Goal: Check status: Check status

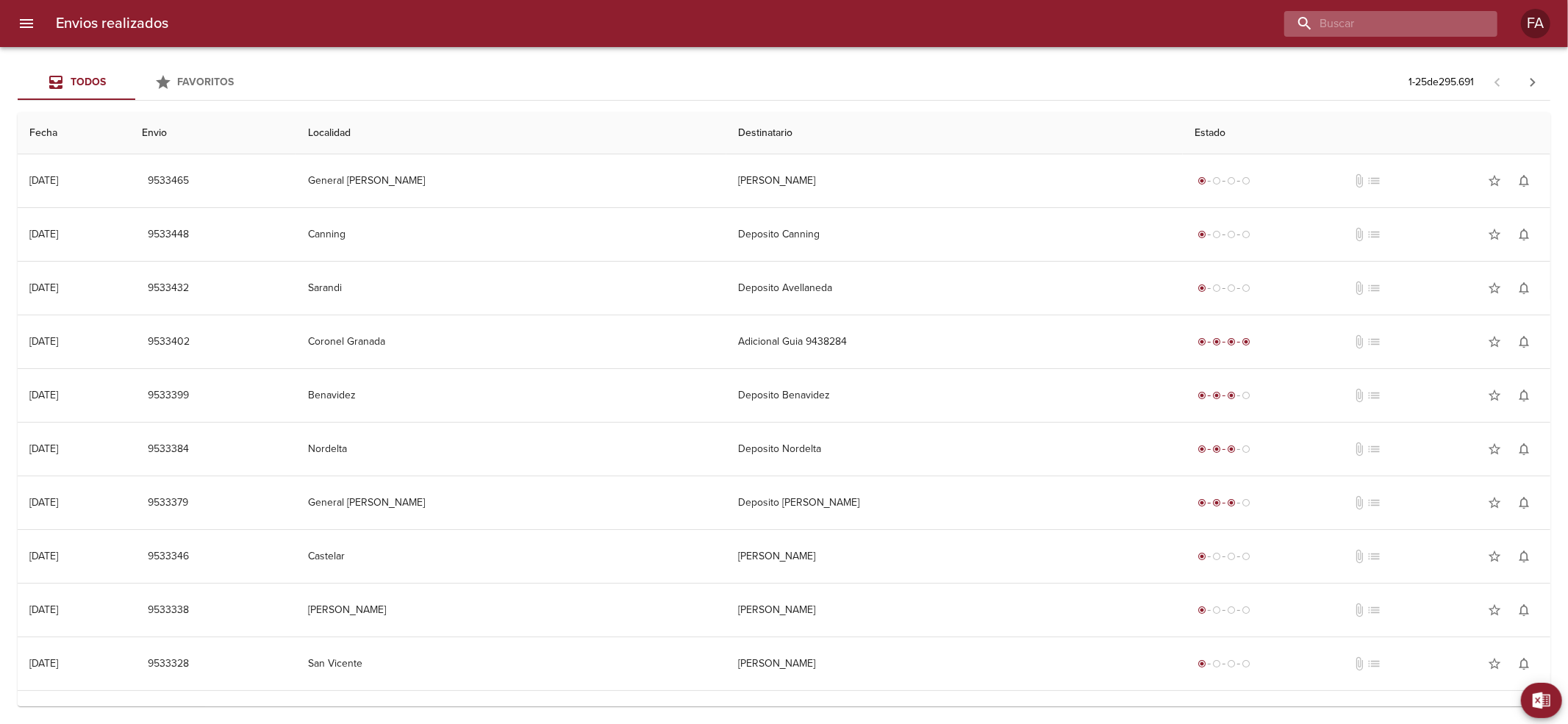
paste input "[PERSON_NAME]"
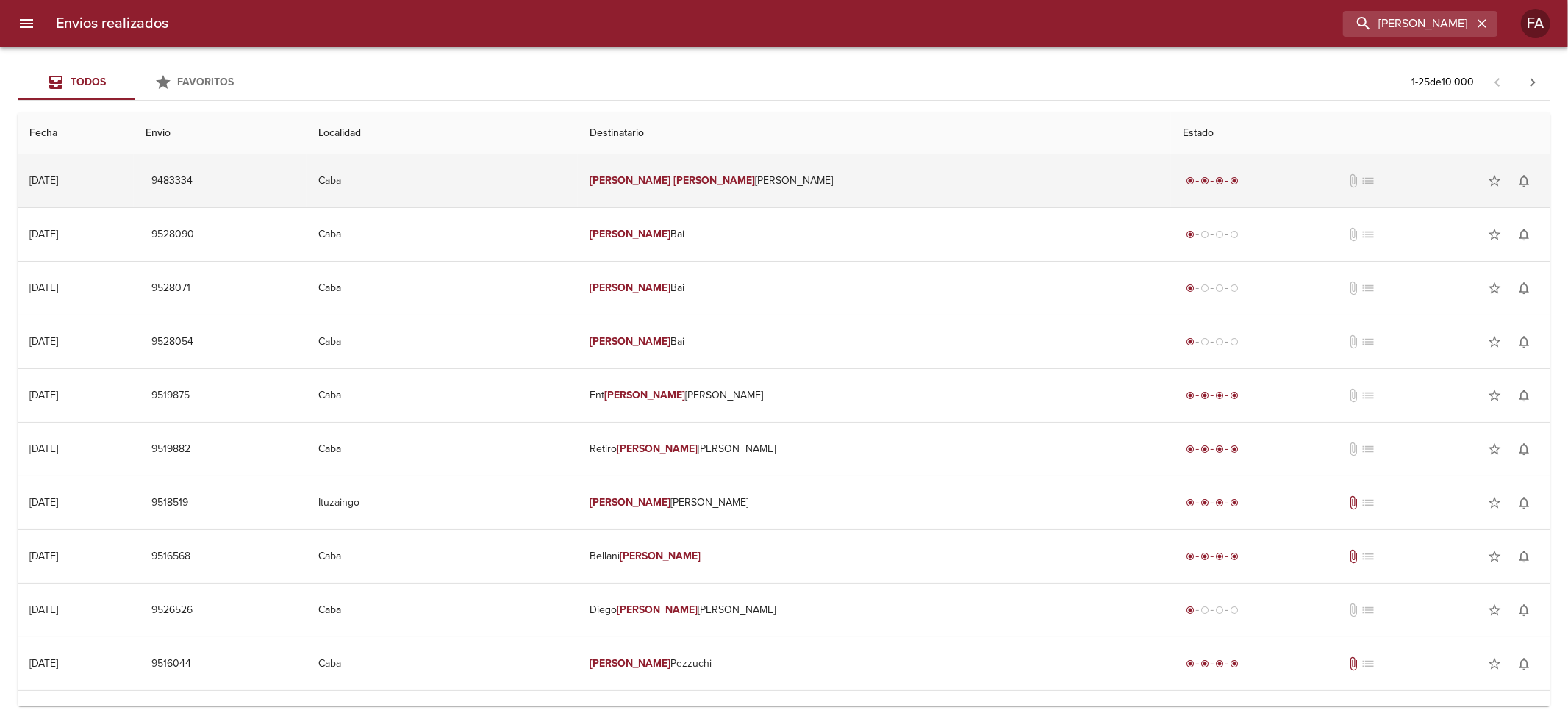
click at [706, 181] on em "[PERSON_NAME]" at bounding box center [714, 180] width 81 height 13
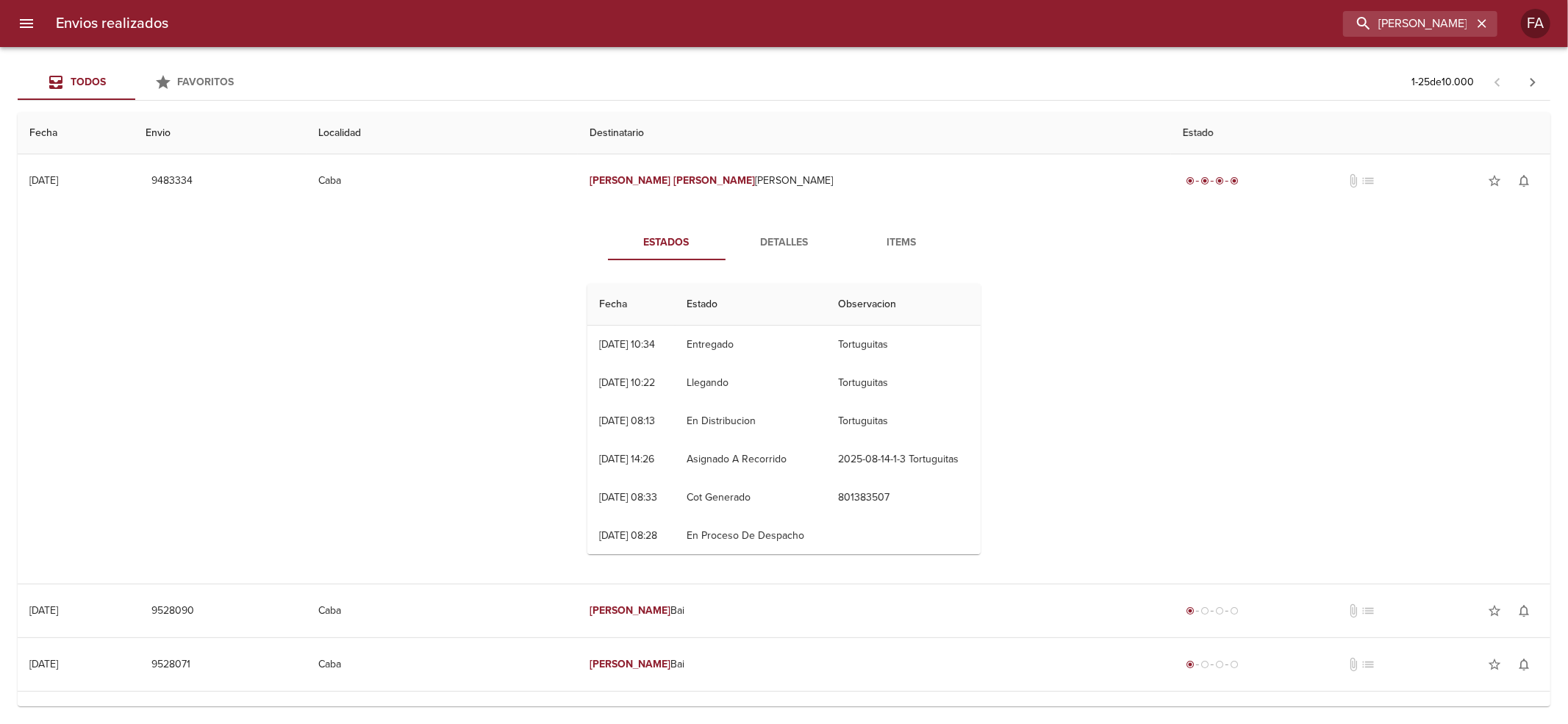
click at [812, 236] on span "Detalles" at bounding box center [784, 243] width 100 height 19
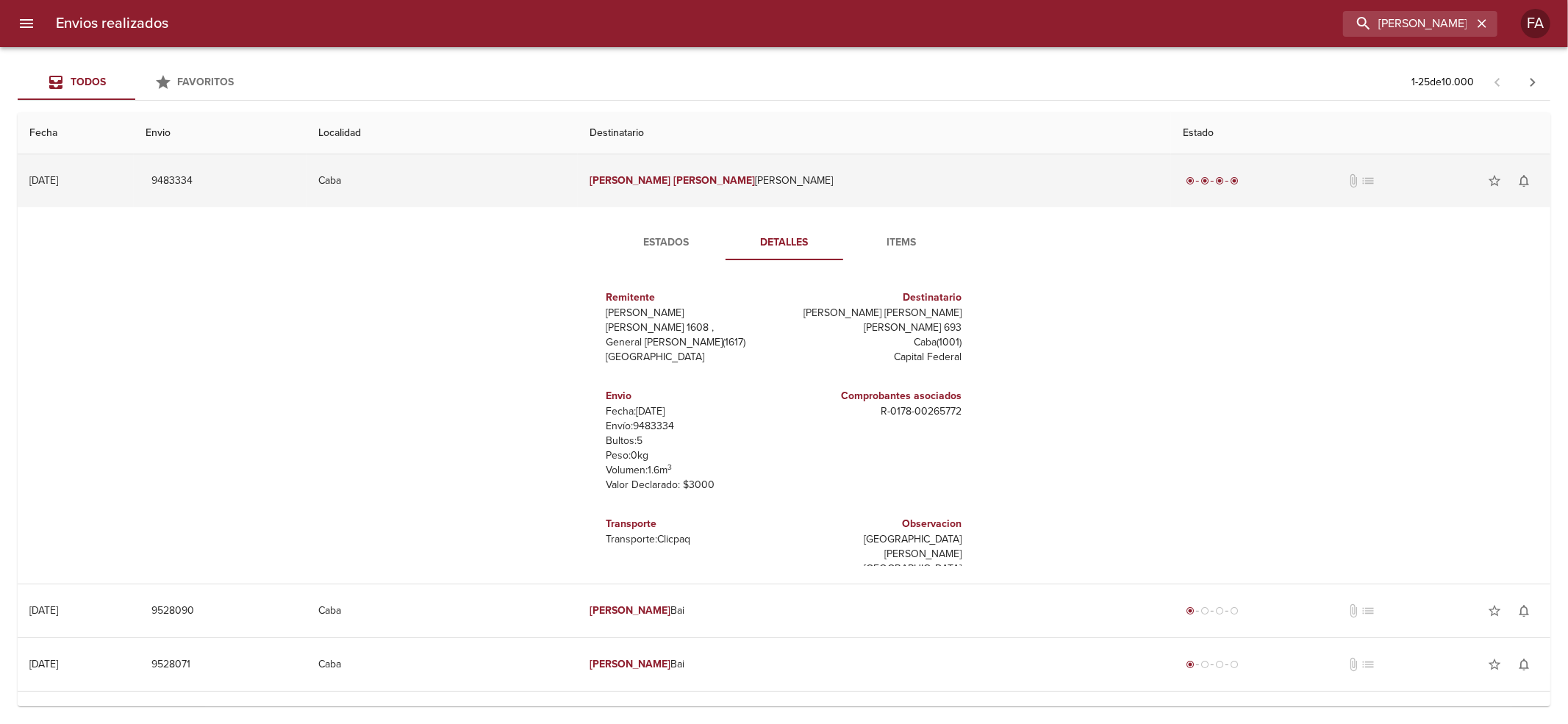
click at [870, 162] on td "[PERSON_NAME] [PERSON_NAME]" at bounding box center [874, 181] width 594 height 53
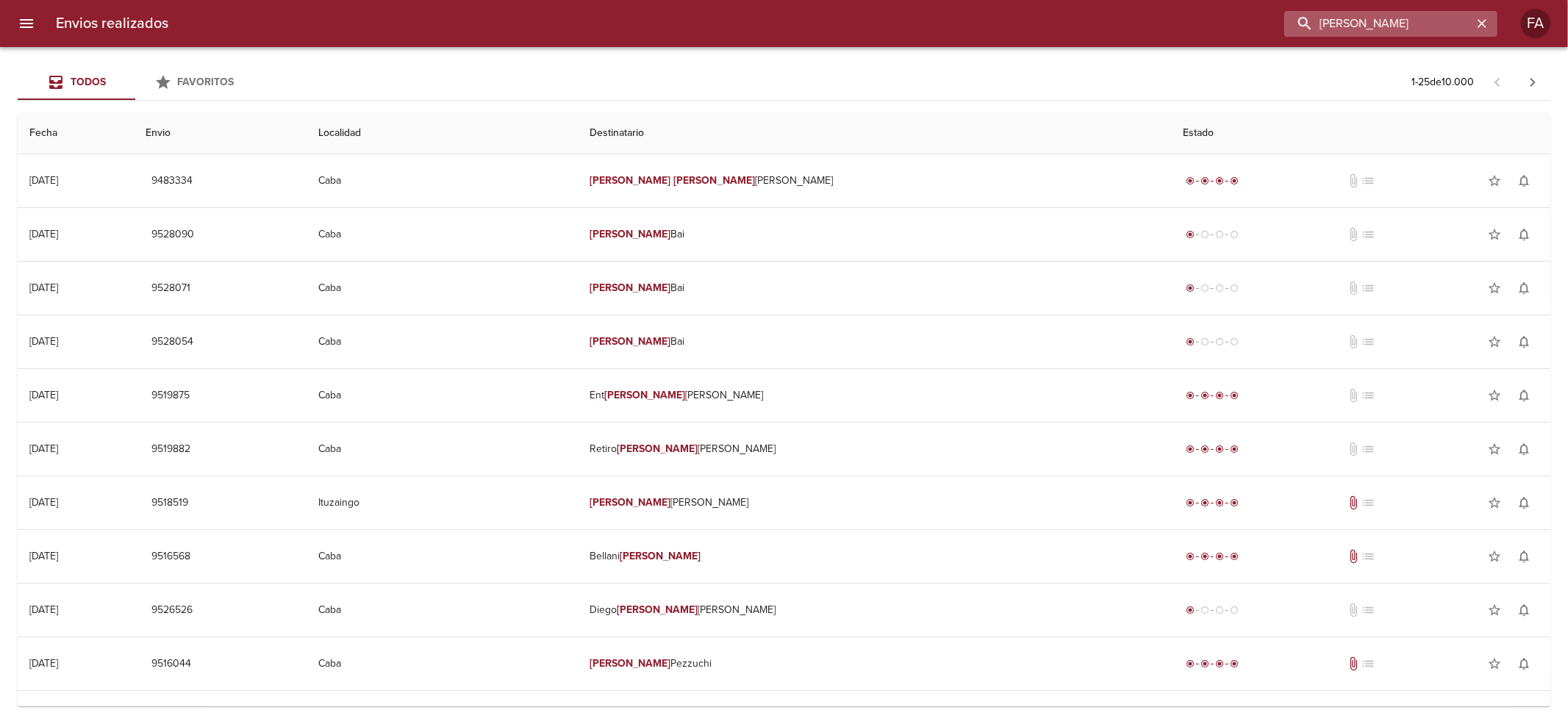
click at [1457, 29] on input "[PERSON_NAME]" at bounding box center [1378, 24] width 188 height 25
drag, startPoint x: 1457, startPoint y: 29, endPoint x: 1481, endPoint y: 29, distance: 24.0
click at [1481, 29] on div "[PERSON_NAME]" at bounding box center [1390, 24] width 213 height 25
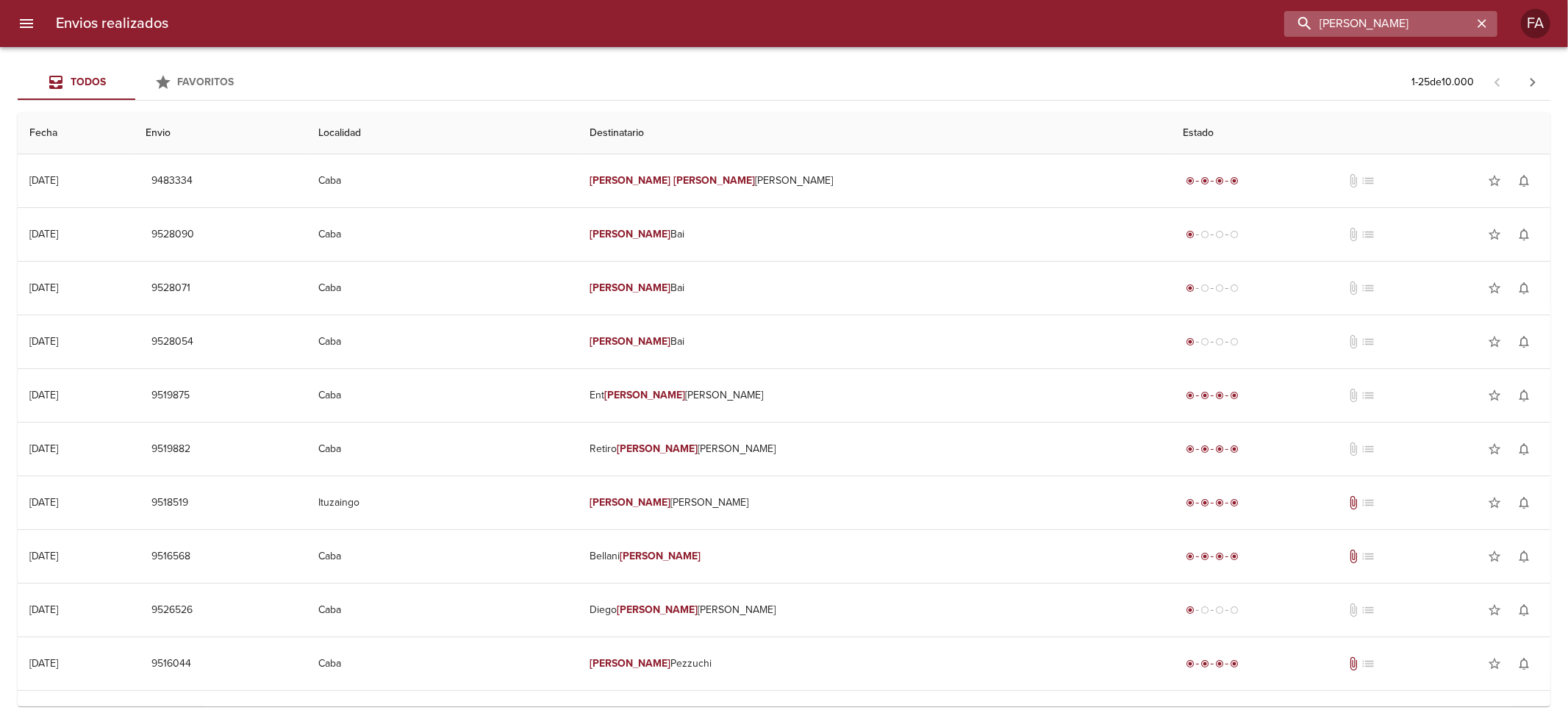
click at [1414, 19] on input "[PERSON_NAME]" at bounding box center [1378, 24] width 188 height 25
paste input "[PERSON_NAME]"
type input "[PERSON_NAME]"
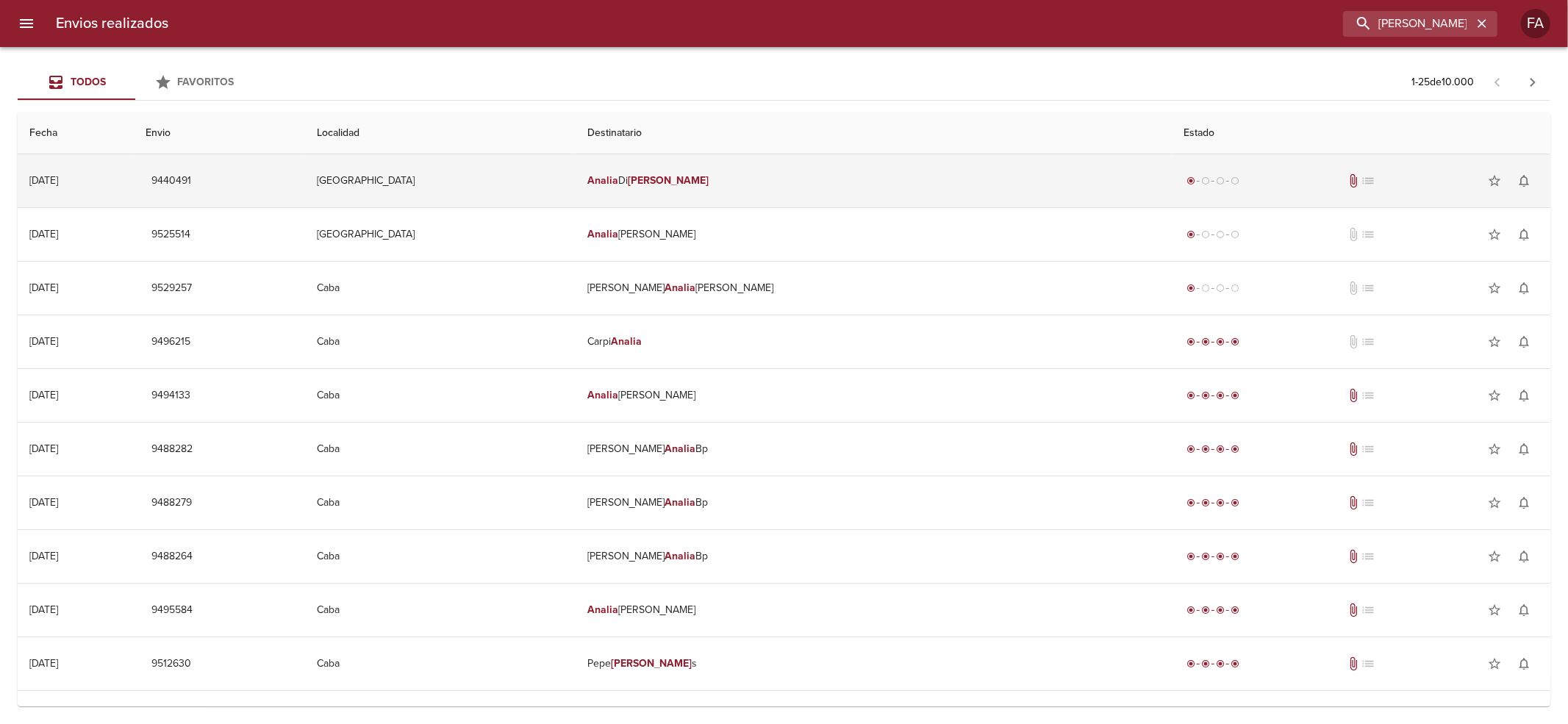
click at [575, 185] on td "[GEOGRAPHIC_DATA]" at bounding box center [440, 181] width 271 height 53
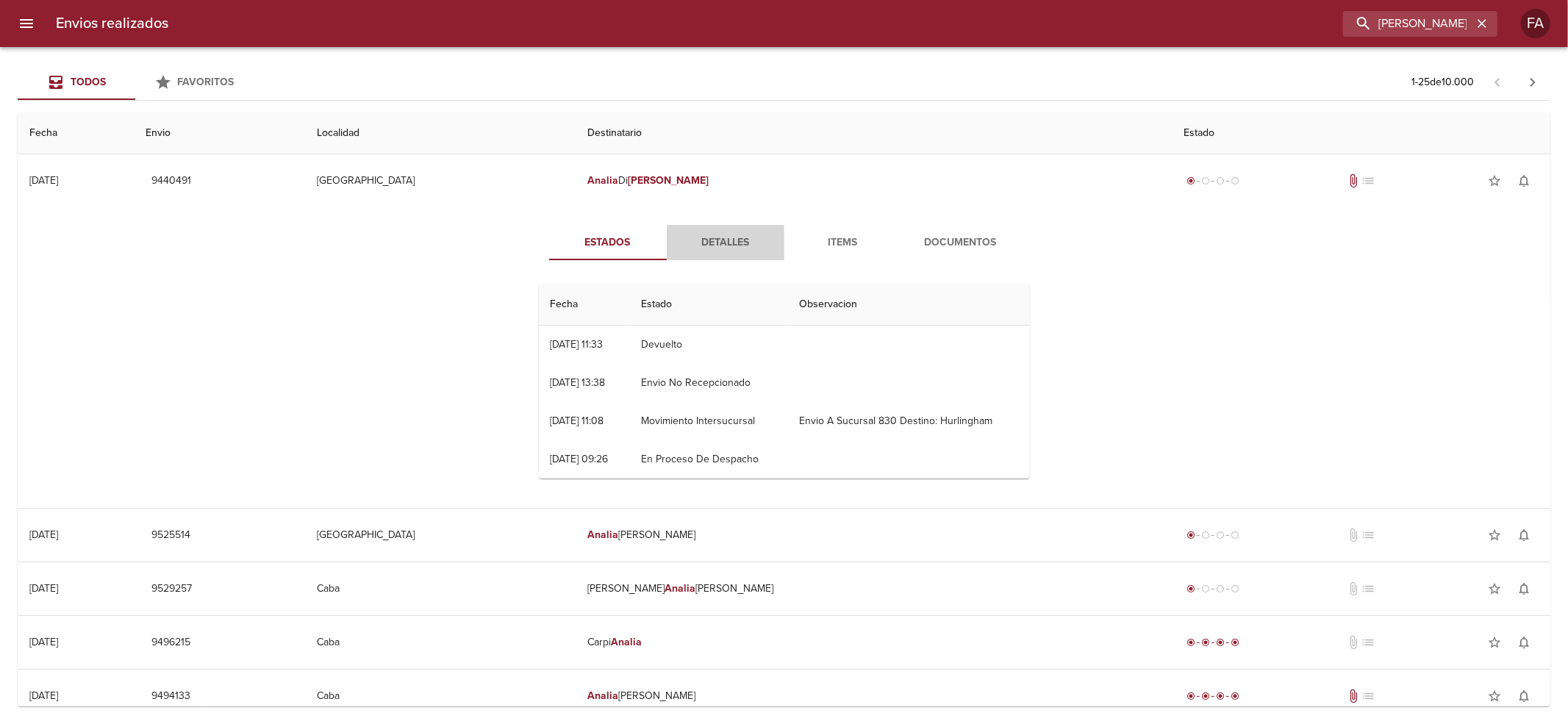
click at [735, 242] on span "Detalles" at bounding box center [726, 243] width 100 height 19
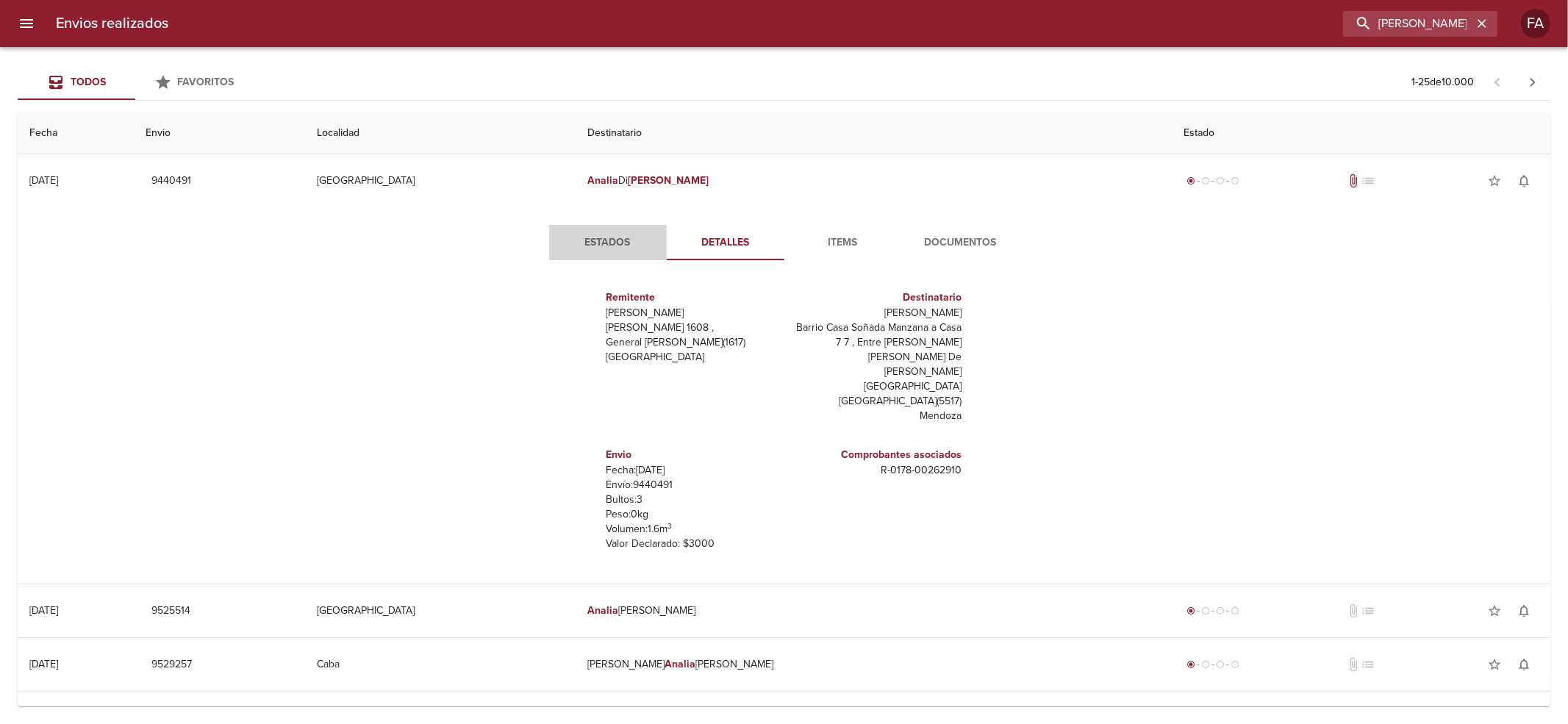
click at [609, 242] on span "Estados" at bounding box center [608, 243] width 100 height 19
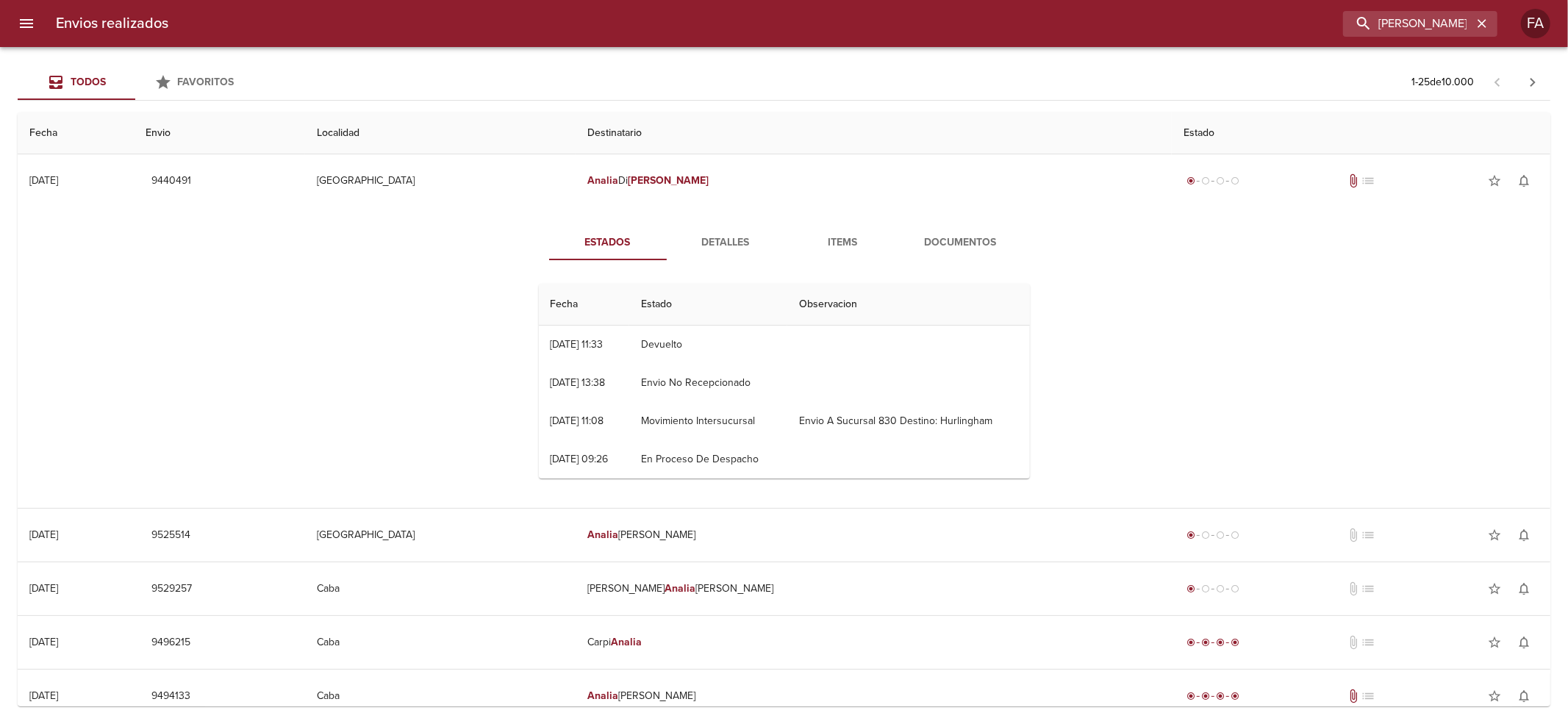
click at [719, 234] on span "Detalles" at bounding box center [726, 243] width 100 height 19
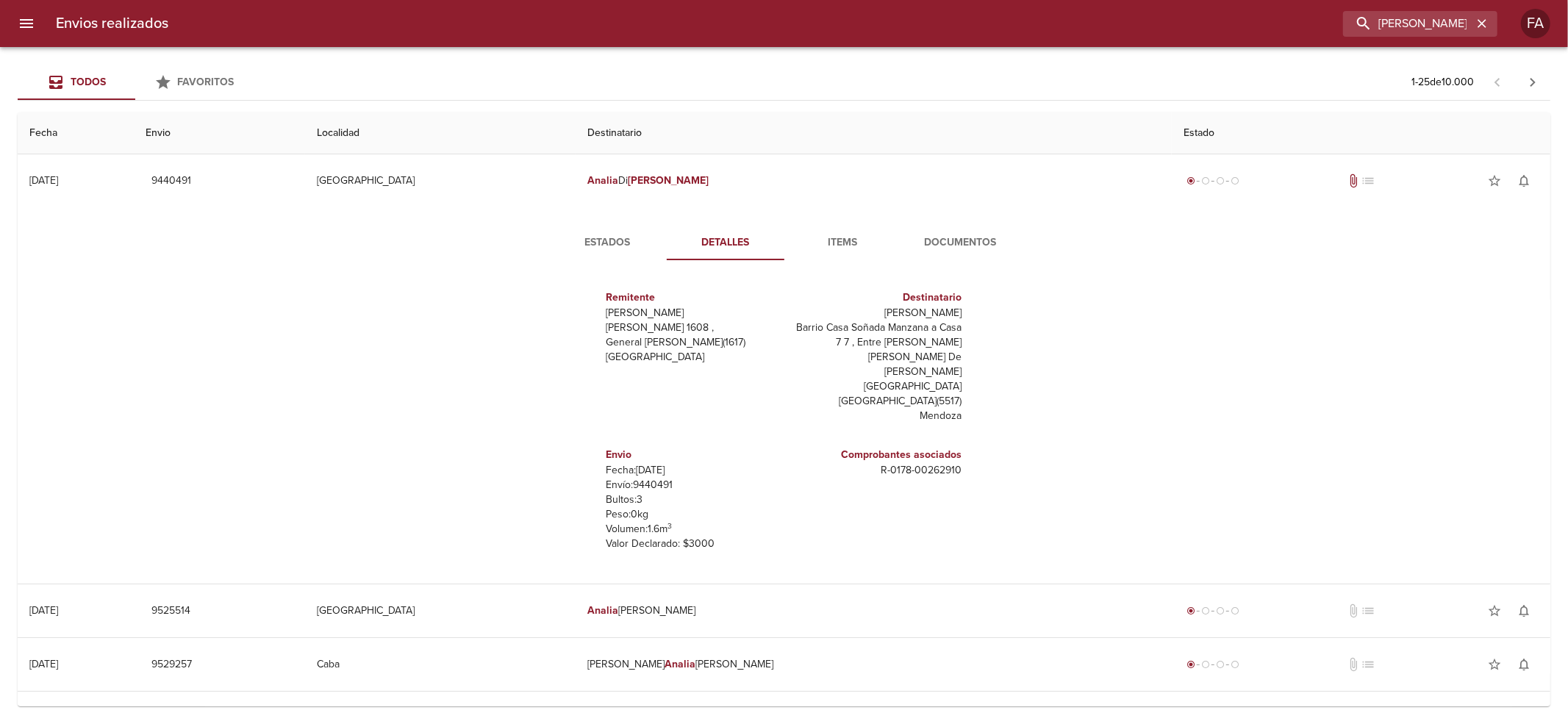
click at [597, 243] on span "Estados" at bounding box center [608, 243] width 100 height 19
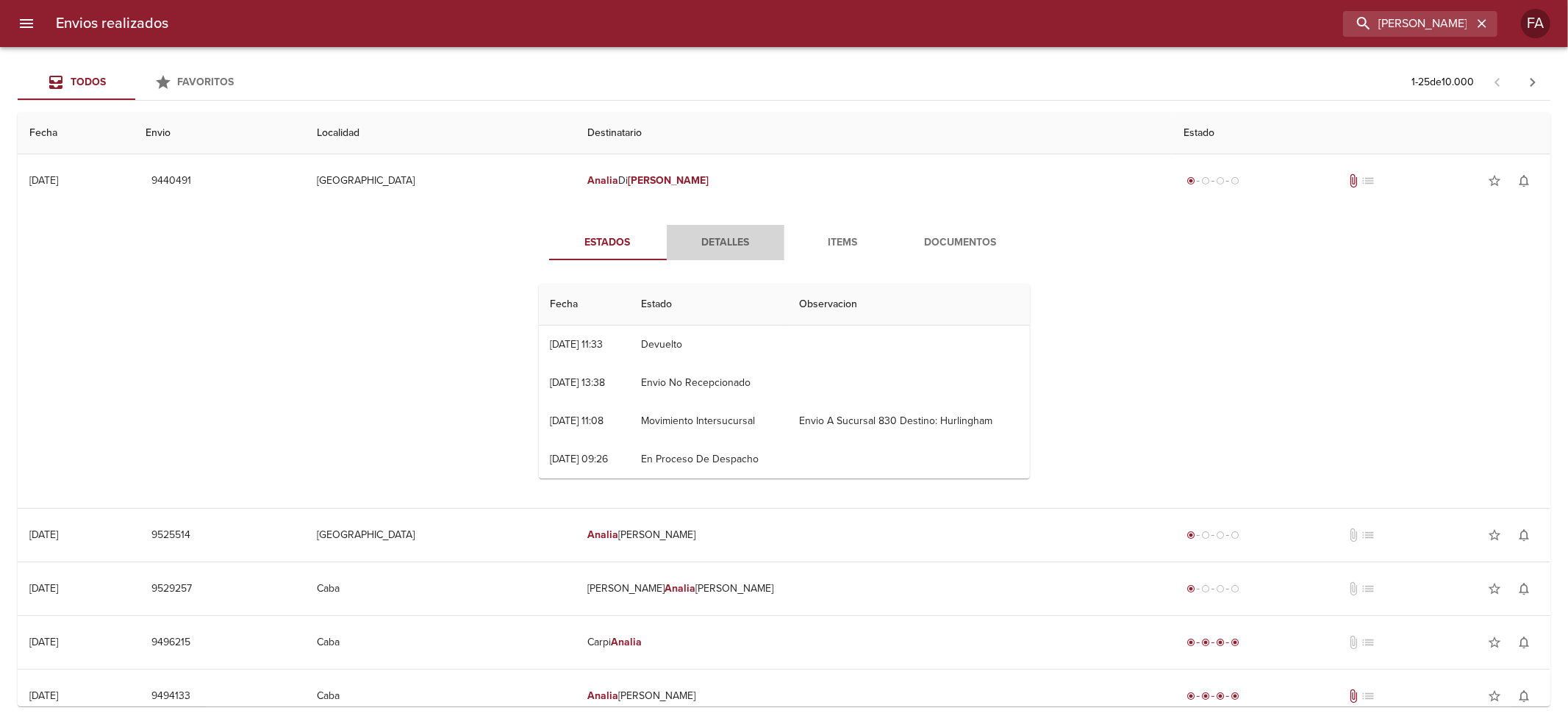
click at [742, 237] on span "Detalles" at bounding box center [726, 243] width 100 height 19
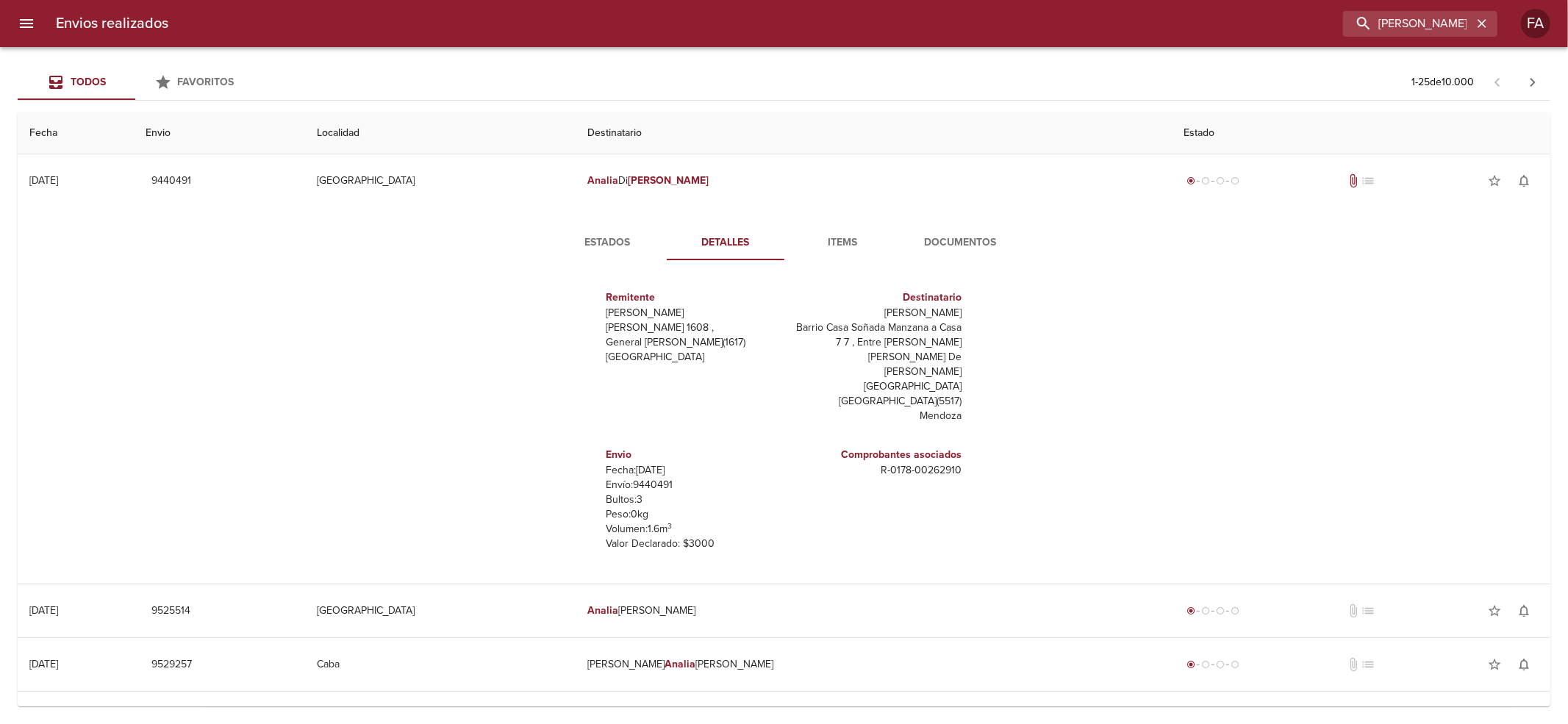
click at [892, 310] on p "[PERSON_NAME]" at bounding box center [876, 313] width 172 height 15
drag, startPoint x: 892, startPoint y: 310, endPoint x: 759, endPoint y: 234, distance: 153.2
click at [939, 309] on p "[PERSON_NAME]" at bounding box center [876, 313] width 172 height 15
copy p "[PERSON_NAME]"
click at [638, 477] on p "Envío: 9440491" at bounding box center [692, 485] width 172 height 15
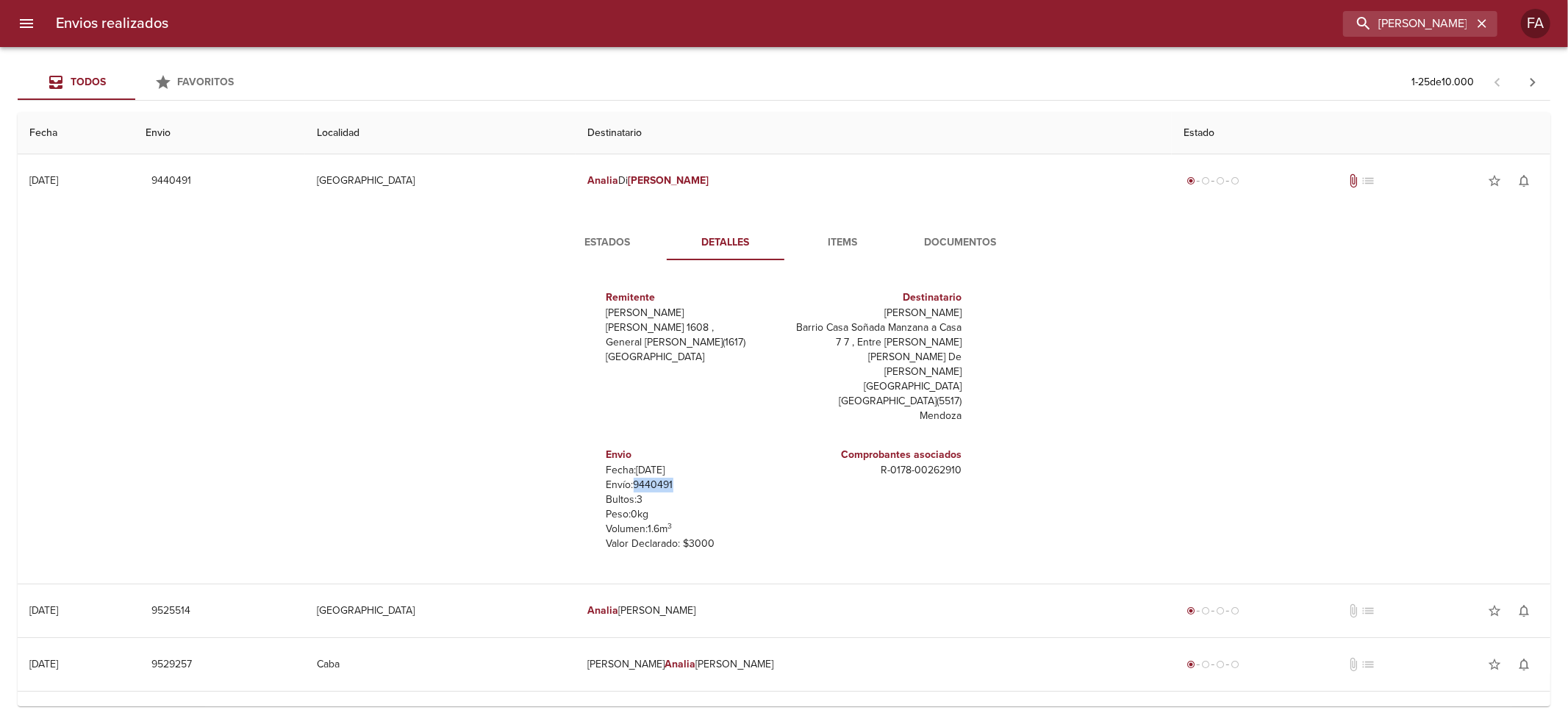
click at [638, 477] on p "Envío: 9440491" at bounding box center [692, 485] width 172 height 15
copy p "9440491"
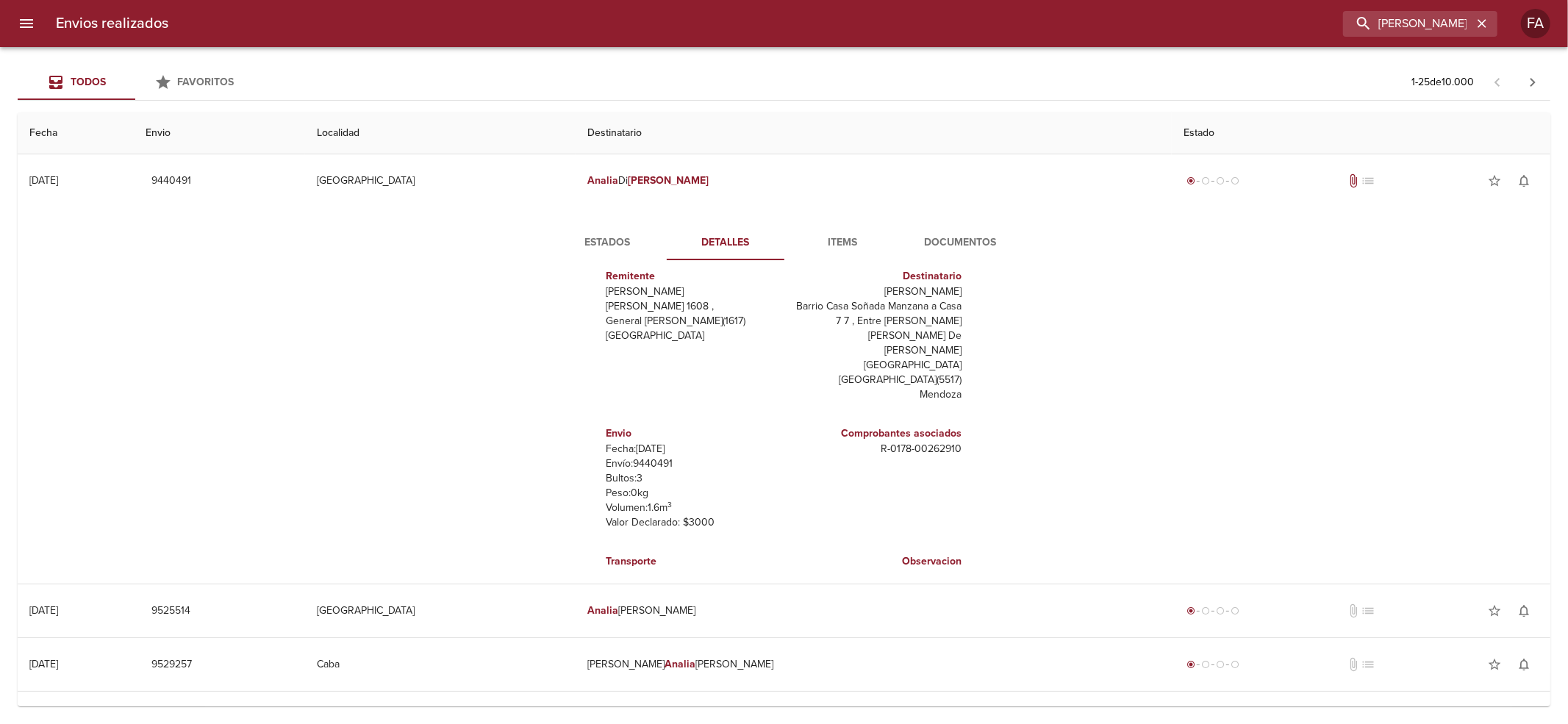
click at [970, 262] on div "Estados Detalles Items Documentos Remitente [PERSON_NAME] [PERSON_NAME] 1608 , …" at bounding box center [784, 395] width 529 height 341
click at [960, 244] on span "Documentos" at bounding box center [961, 243] width 100 height 19
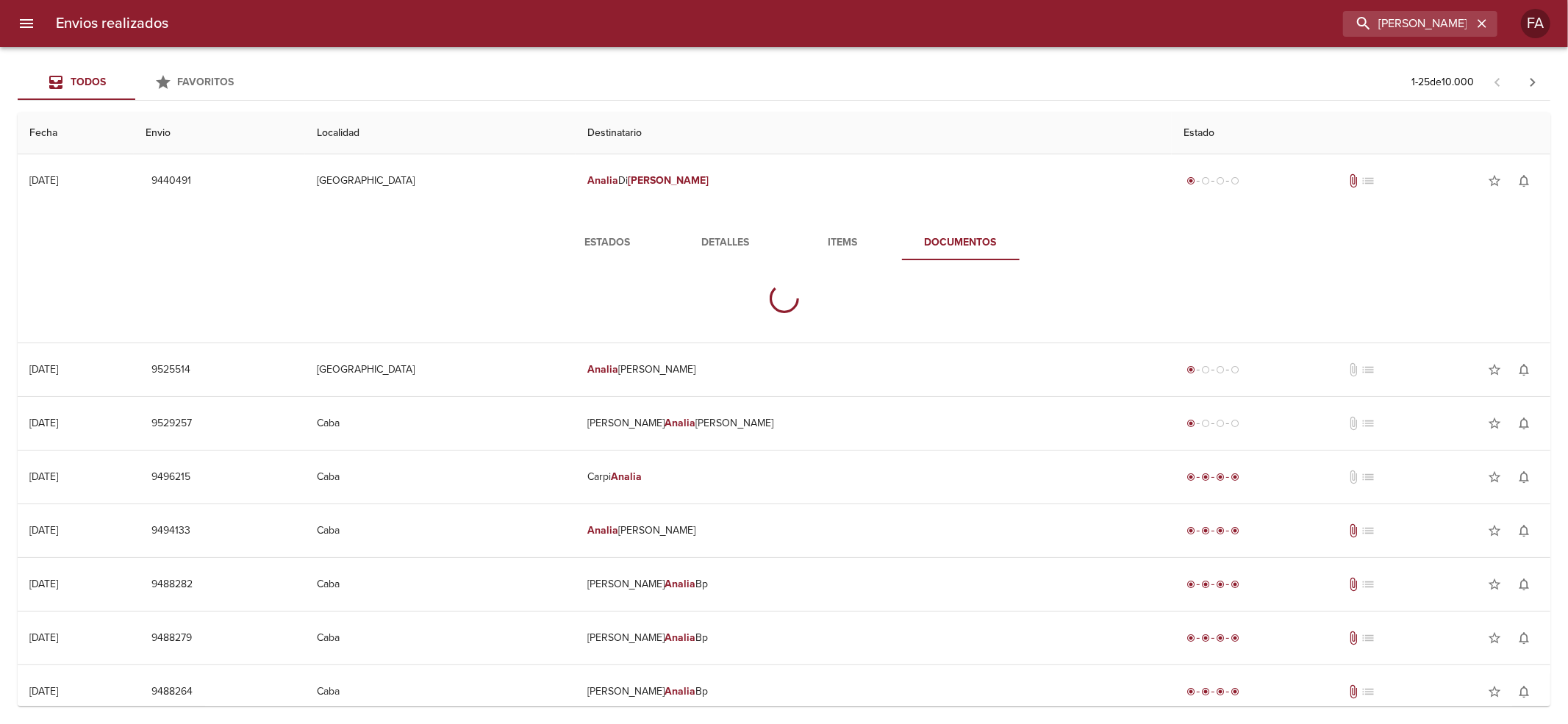
scroll to position [0, 0]
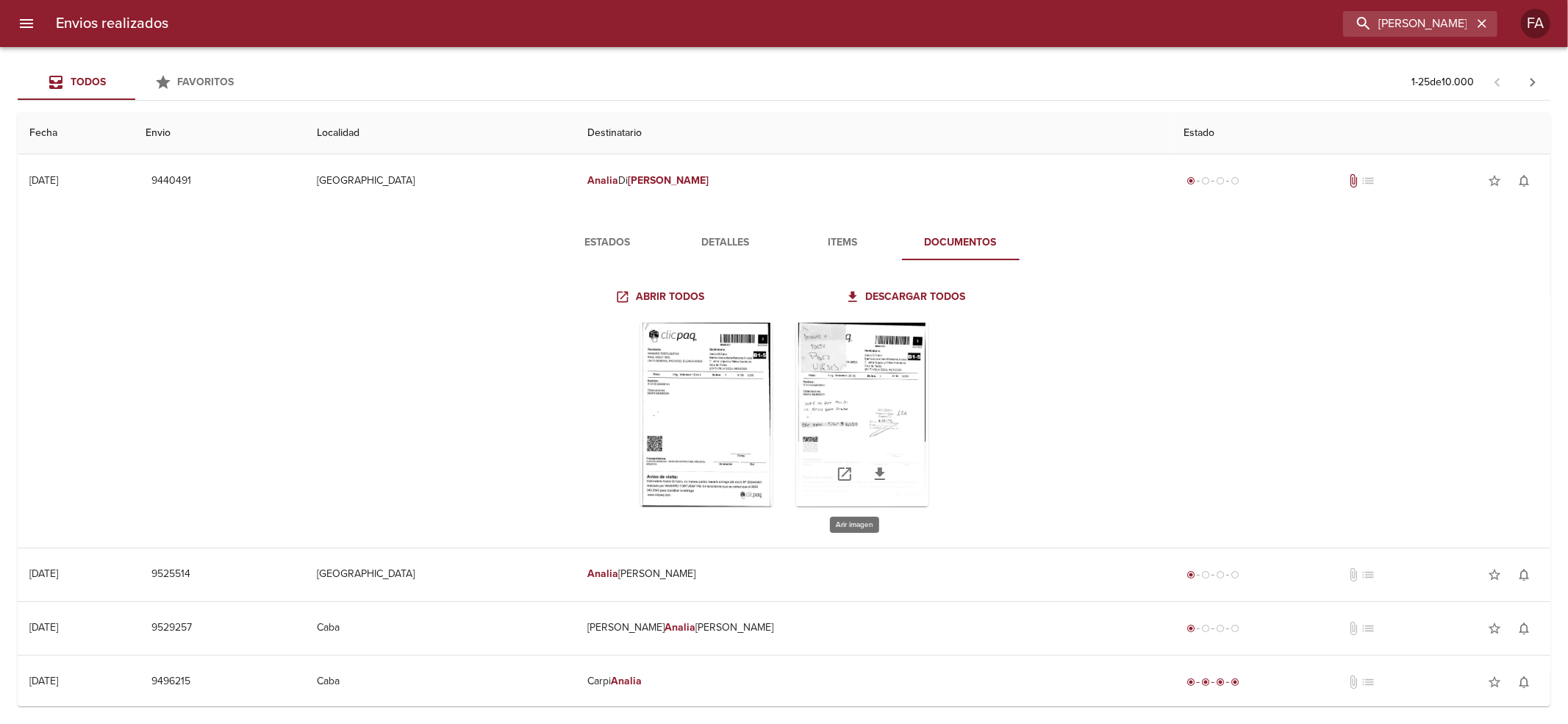
click at [854, 409] on div "Tabla de envíos del cliente" at bounding box center [862, 415] width 132 height 184
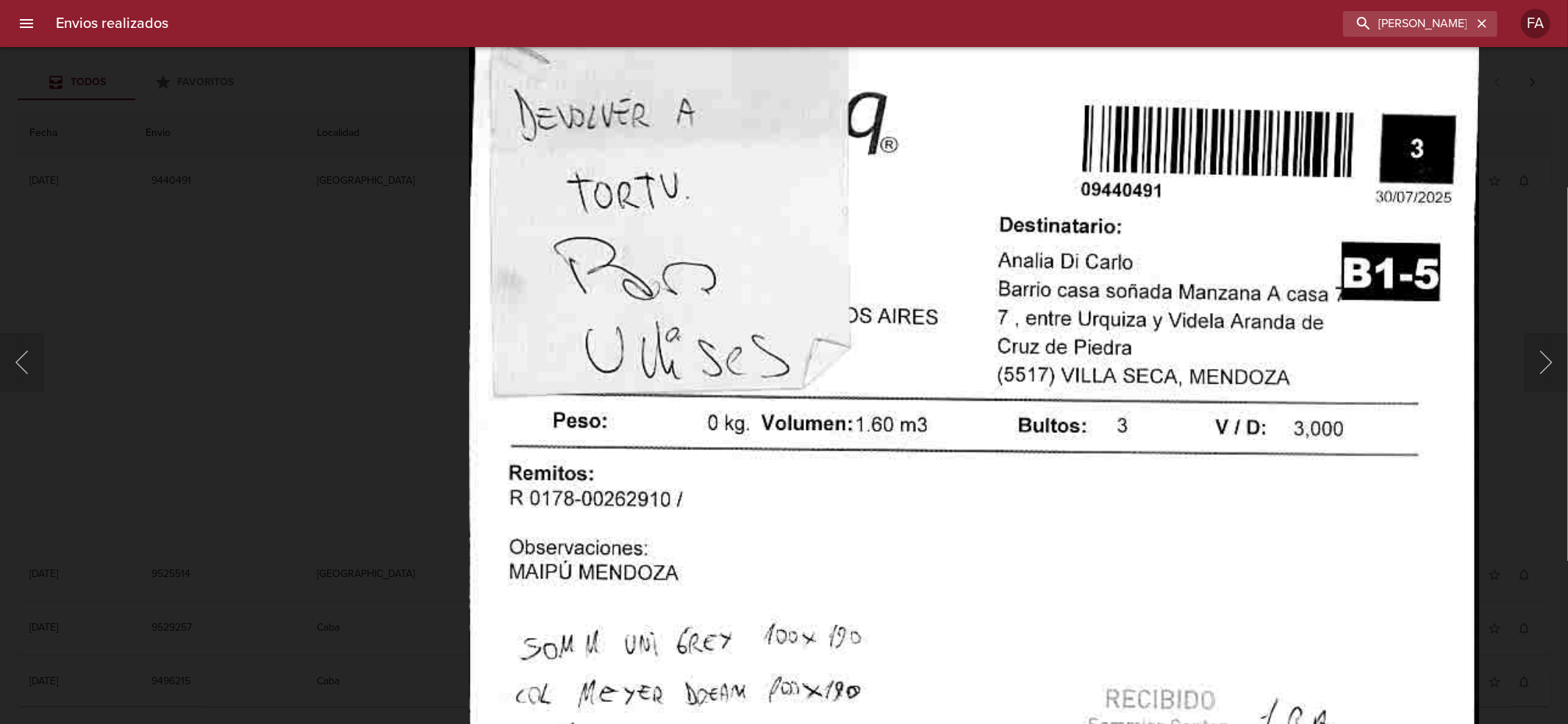
click at [791, 374] on img "Lightbox" at bounding box center [973, 733] width 1010 height 1463
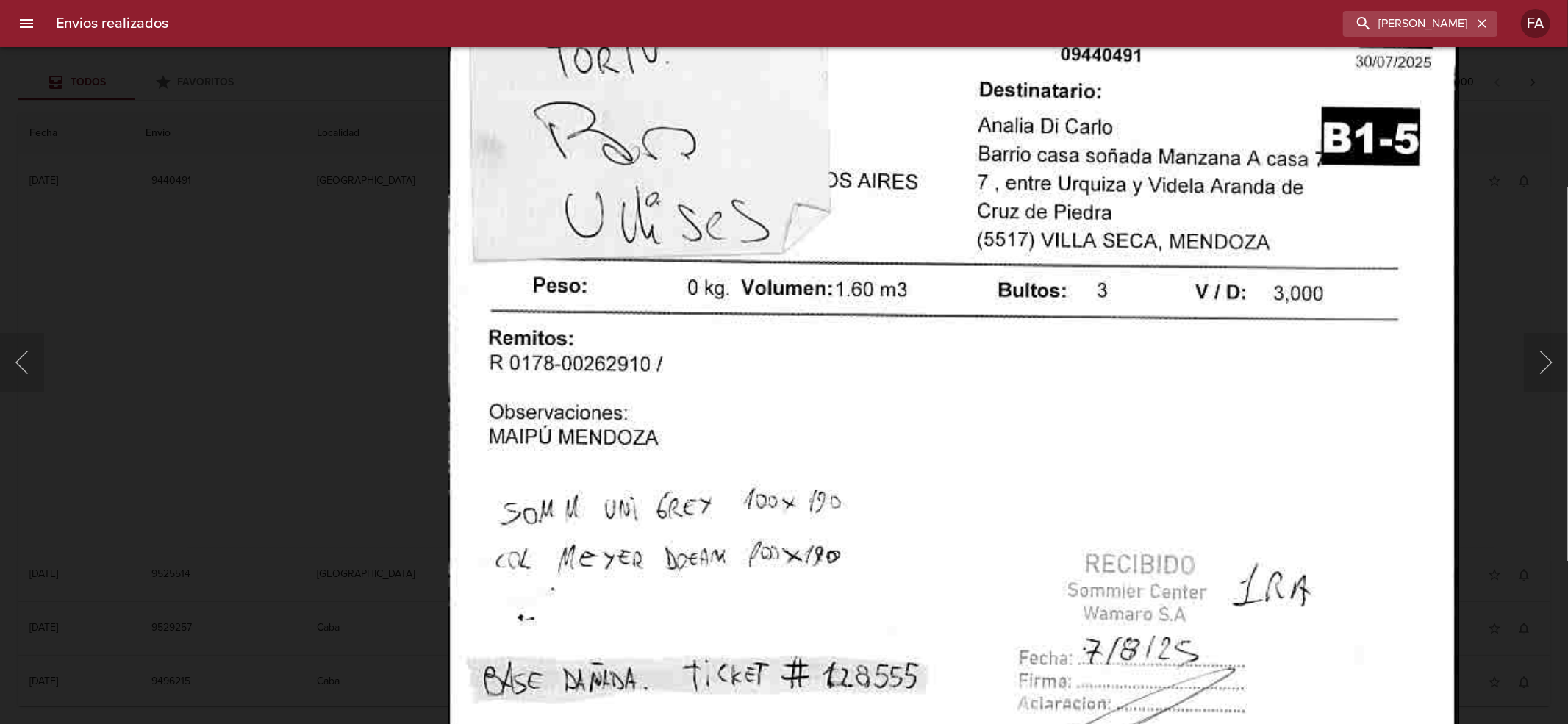
click at [845, 292] on img "Lightbox" at bounding box center [954, 598] width 1010 height 1463
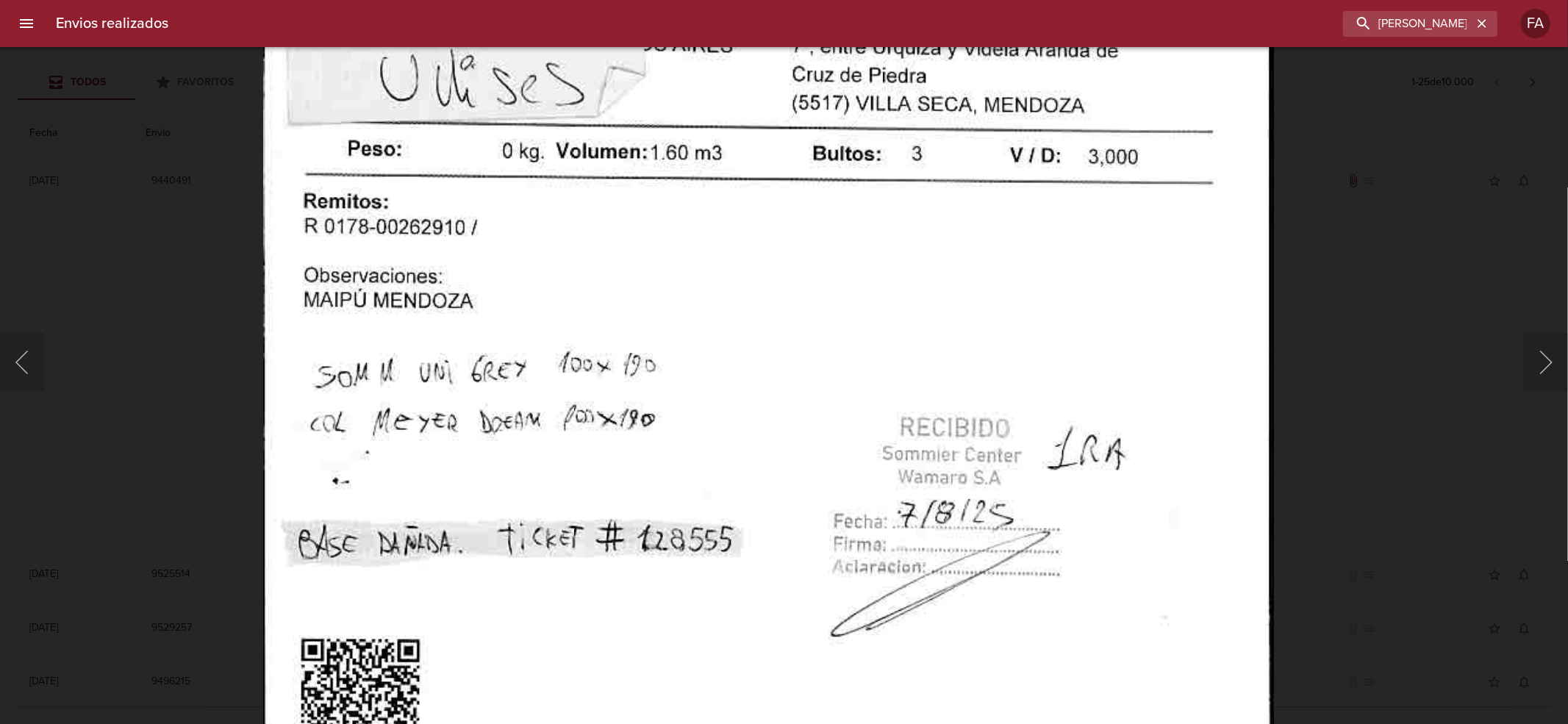
click at [801, 369] on img "Lightbox" at bounding box center [768, 461] width 1010 height 1463
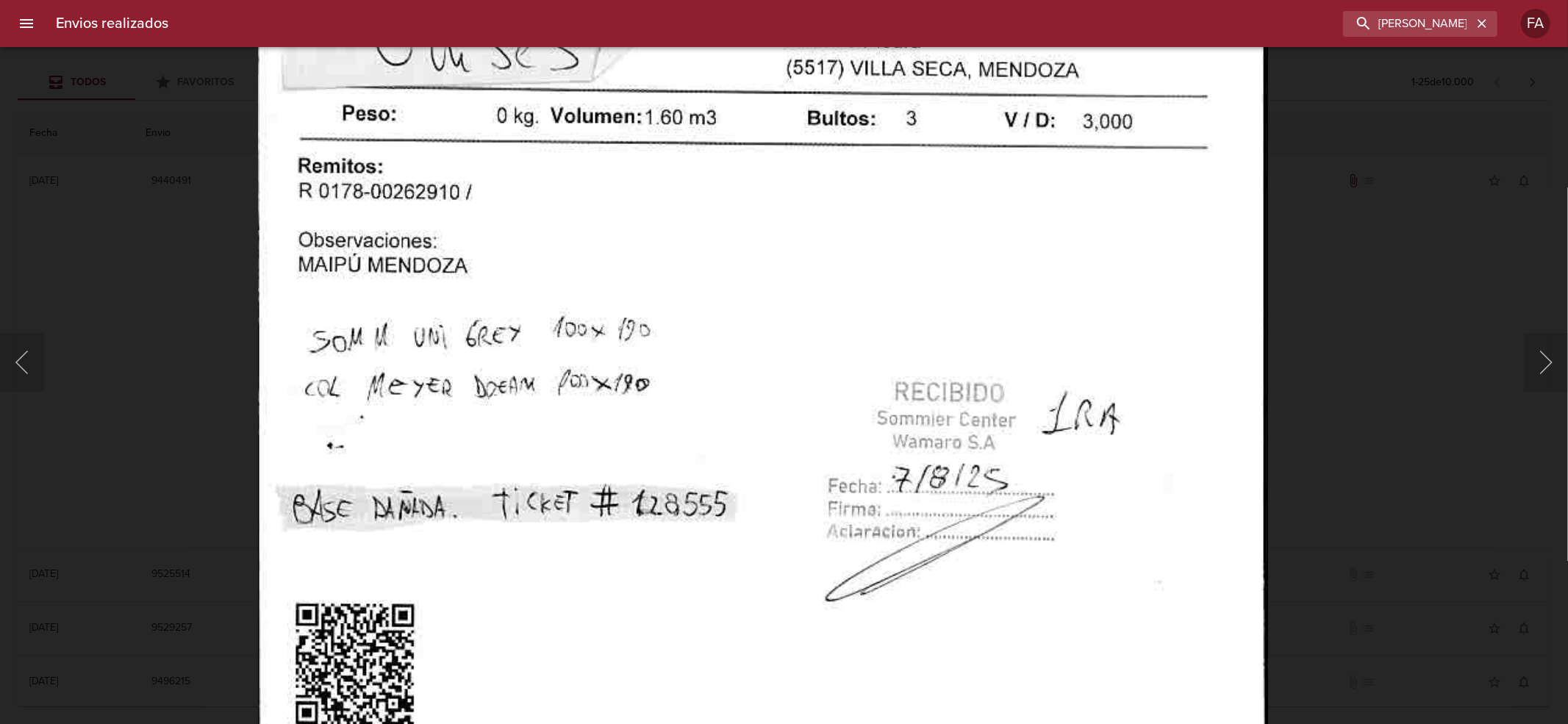
click at [845, 409] on img "Lightbox" at bounding box center [762, 426] width 1010 height 1463
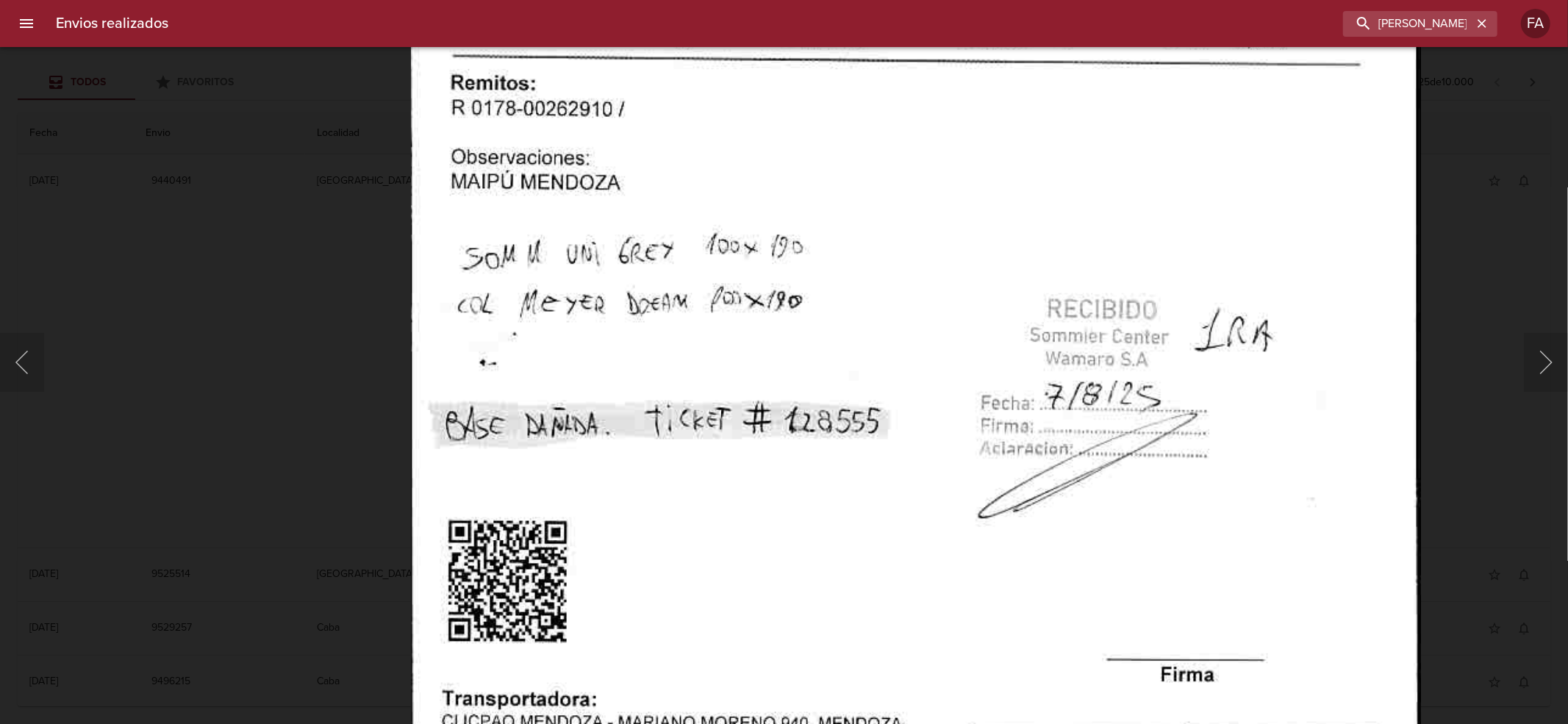
click at [697, 468] on img "Lightbox" at bounding box center [916, 343] width 1010 height 1463
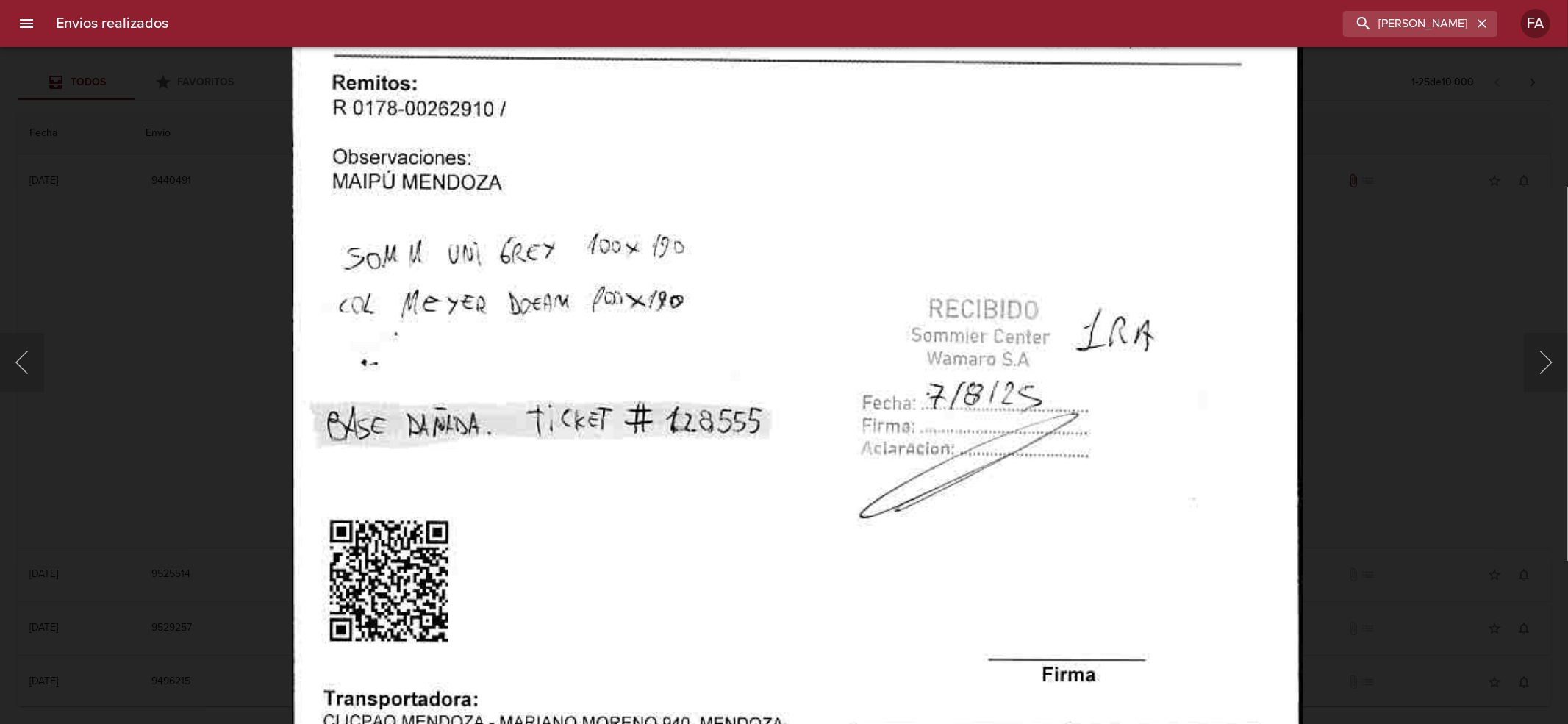
click at [854, 551] on img "Lightbox" at bounding box center [797, 343] width 1010 height 1463
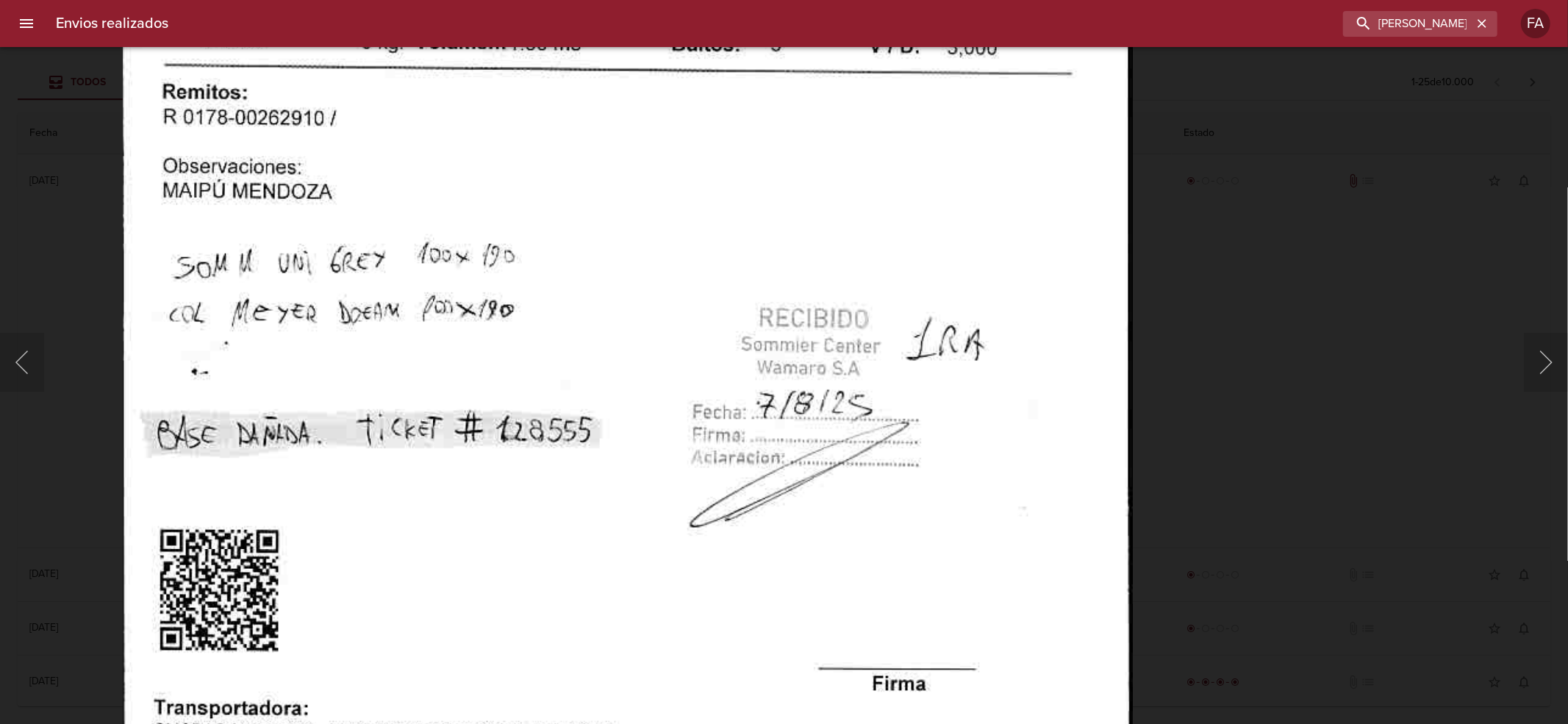
click at [916, 482] on img "Lightbox" at bounding box center [627, 352] width 1010 height 1463
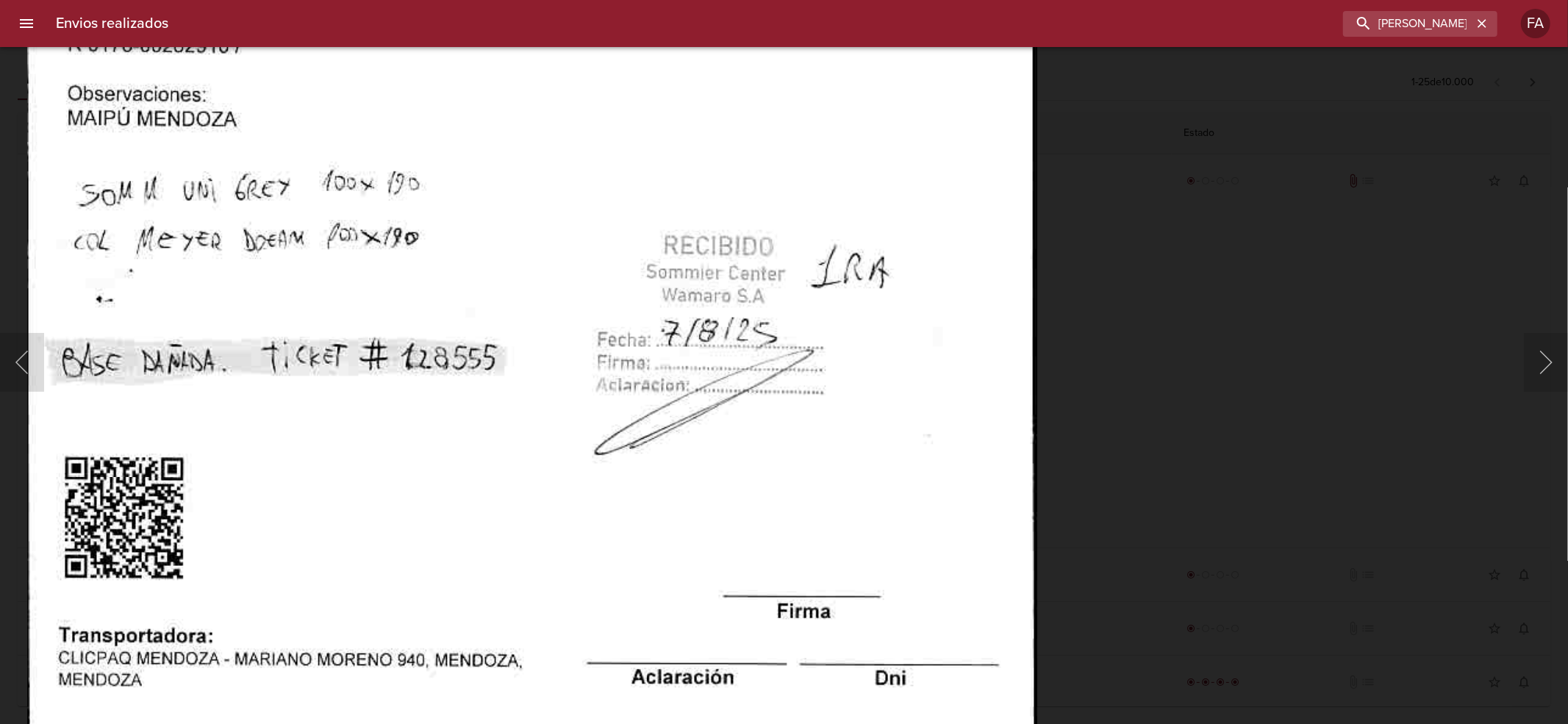
click at [877, 463] on img "Lightbox" at bounding box center [531, 279] width 1010 height 1463
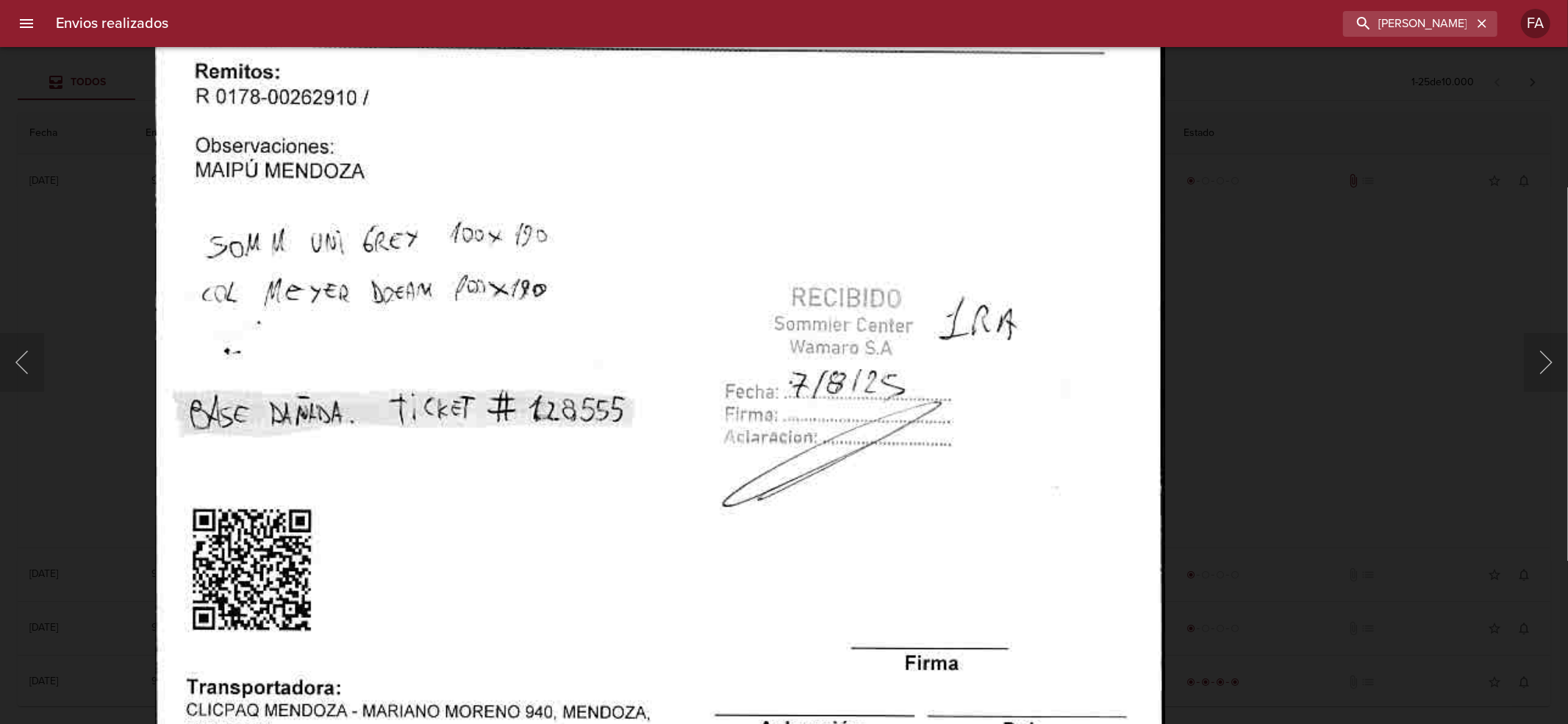
click at [903, 433] on img "Lightbox" at bounding box center [660, 331] width 1010 height 1463
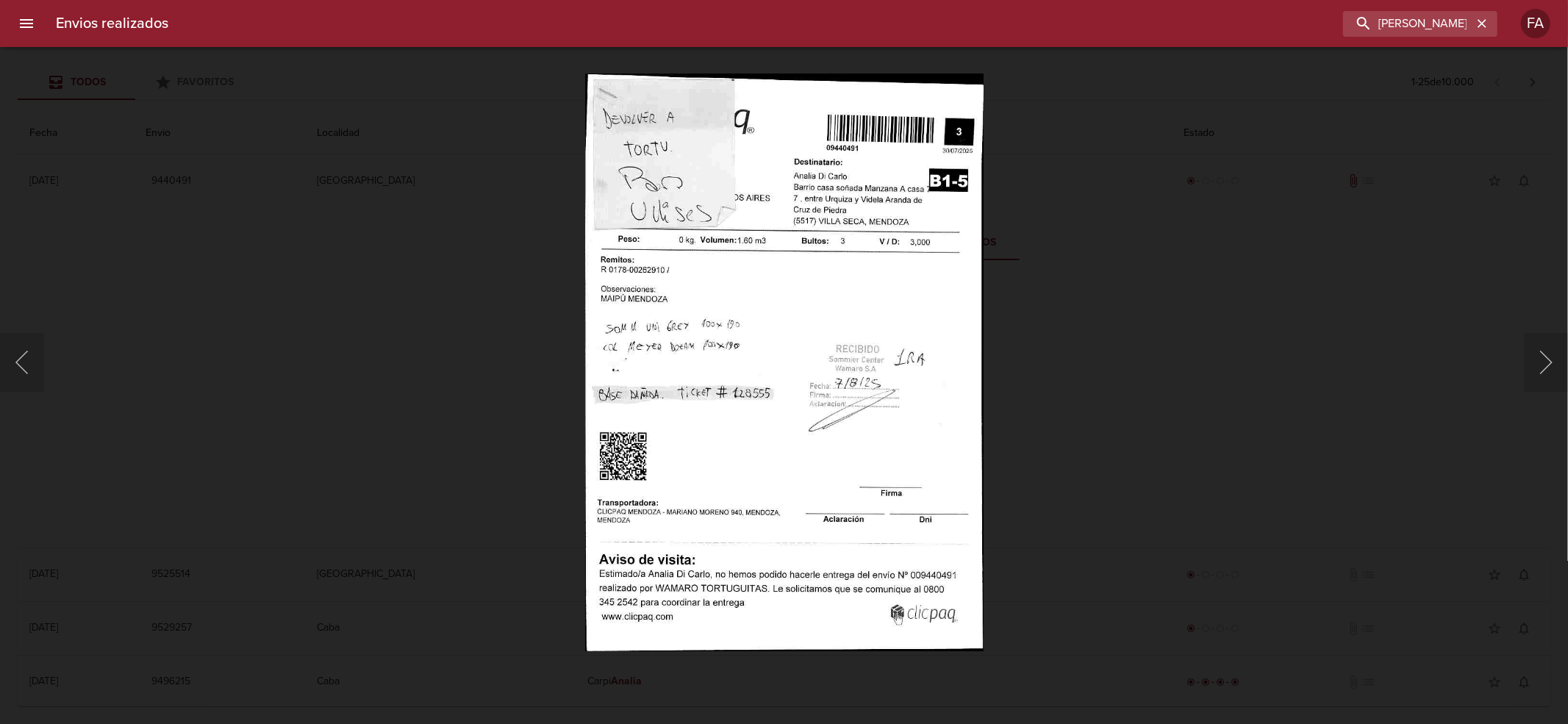
click at [1122, 294] on div "Lightbox" at bounding box center [784, 362] width 1568 height 724
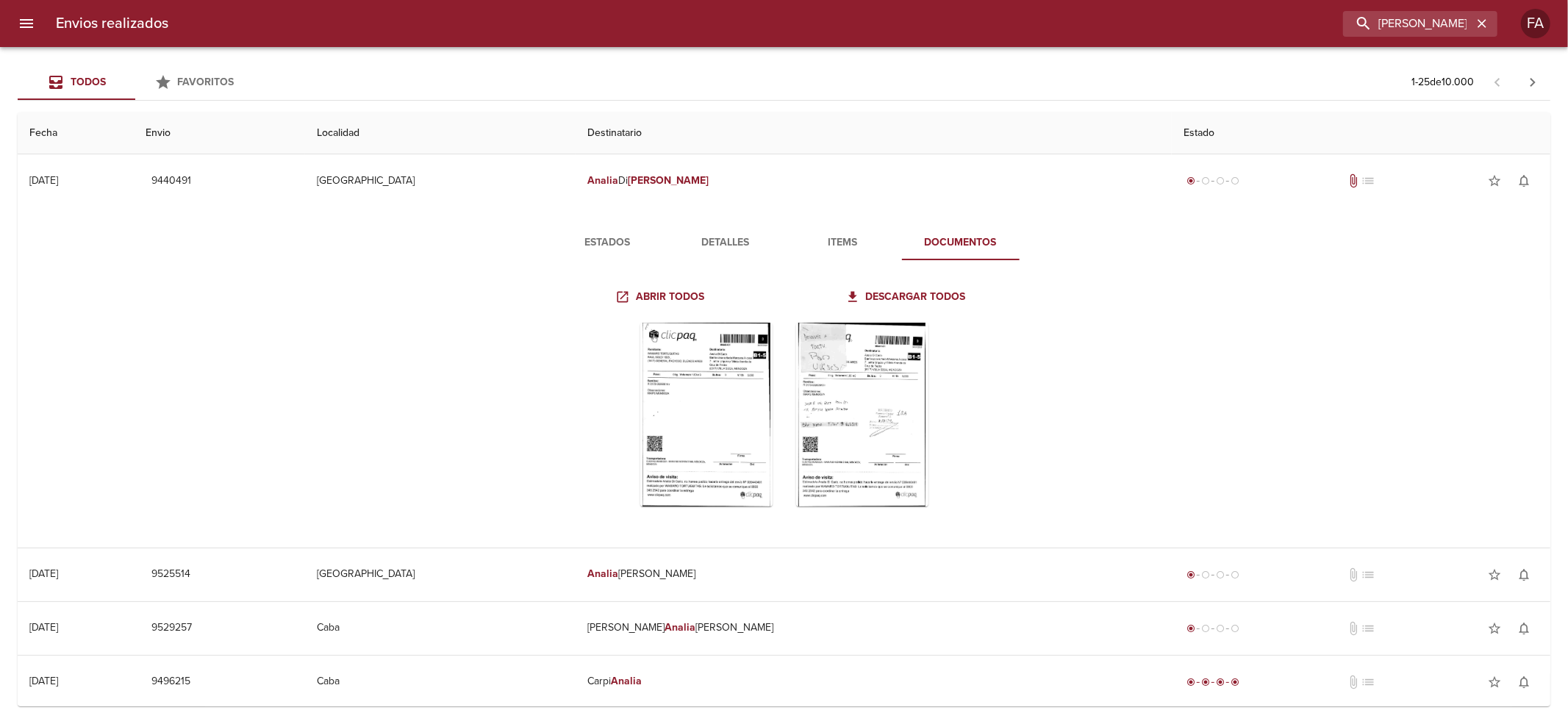
click at [608, 227] on button "Estados" at bounding box center [608, 242] width 117 height 35
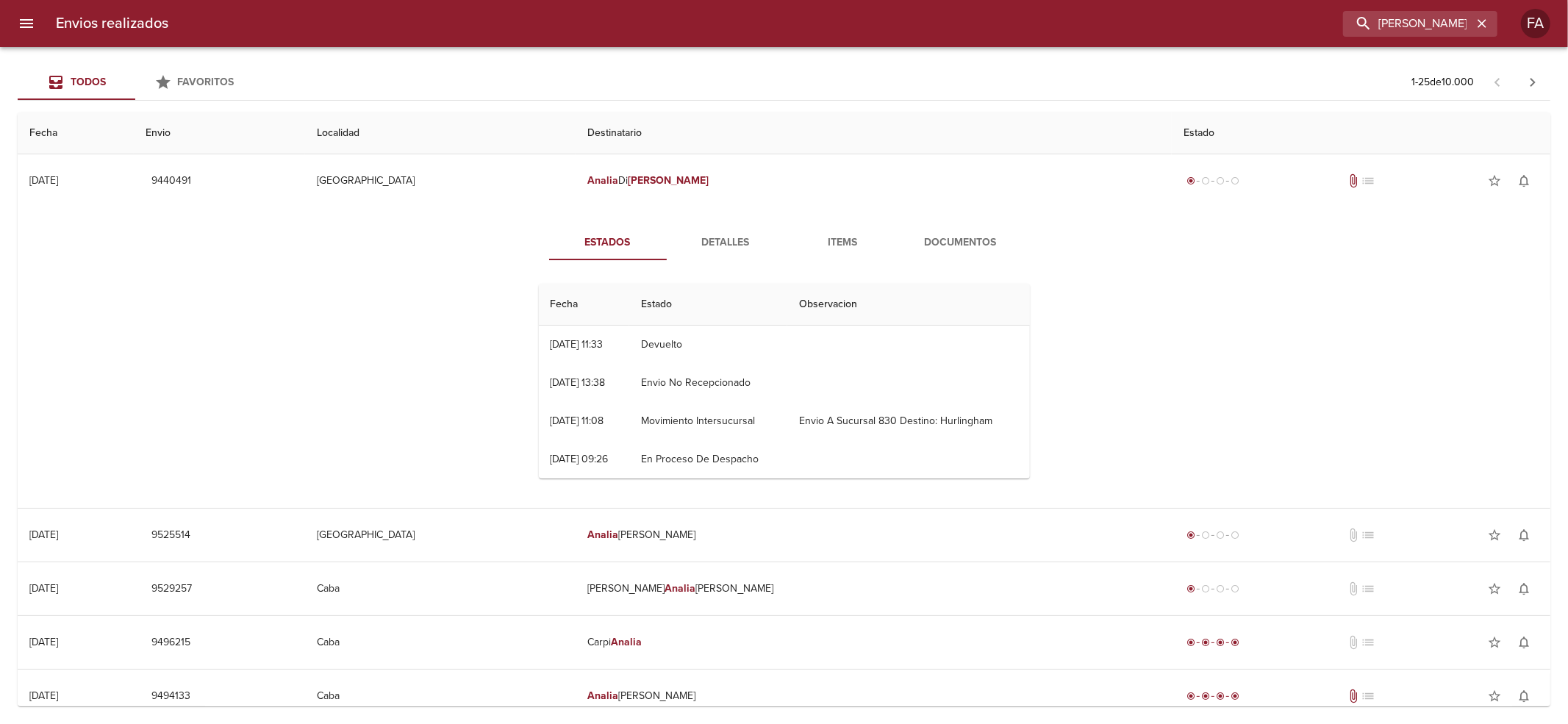
click at [936, 237] on span "Documentos" at bounding box center [961, 243] width 100 height 19
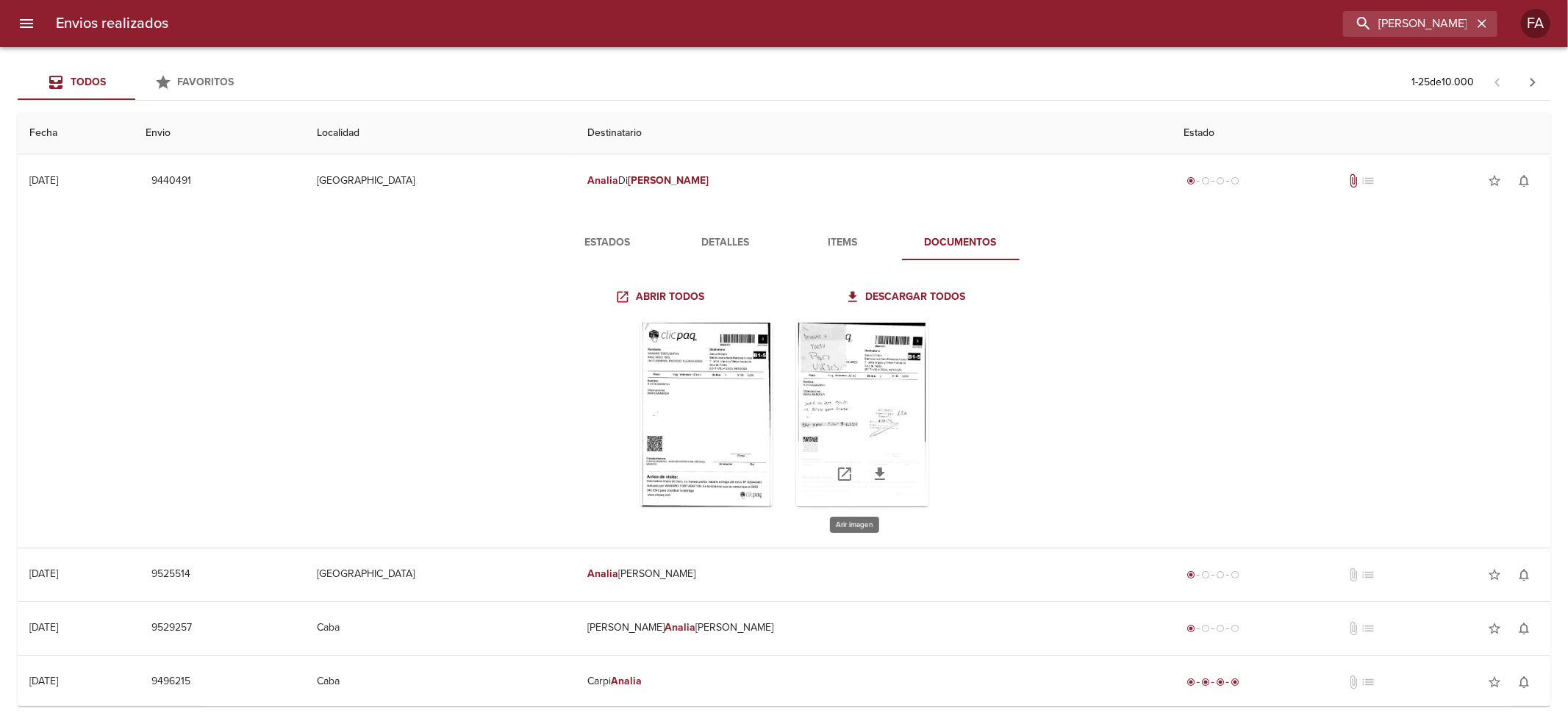
click at [821, 383] on div "Tabla de envíos del cliente" at bounding box center [862, 415] width 132 height 184
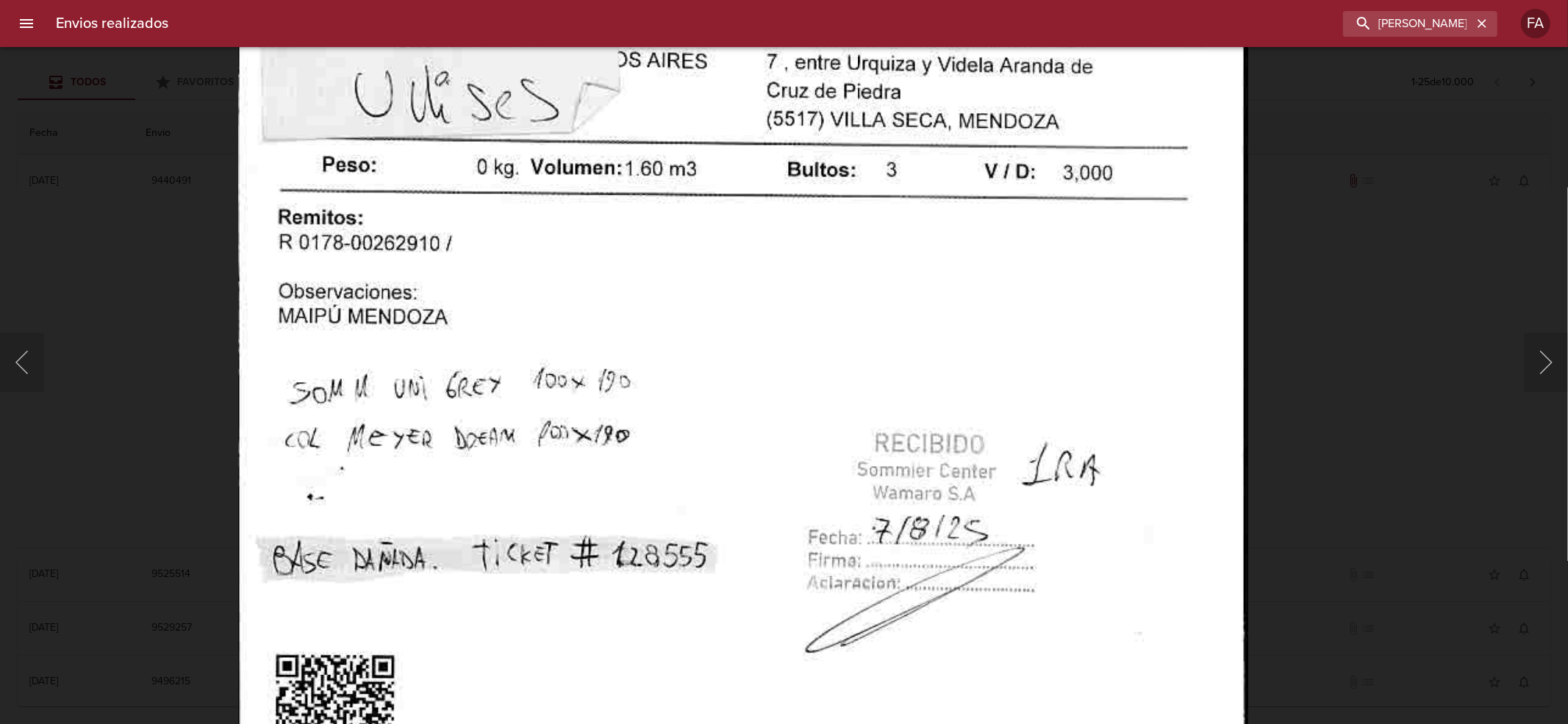
click at [774, 503] on img "Lightbox" at bounding box center [743, 477] width 1010 height 1463
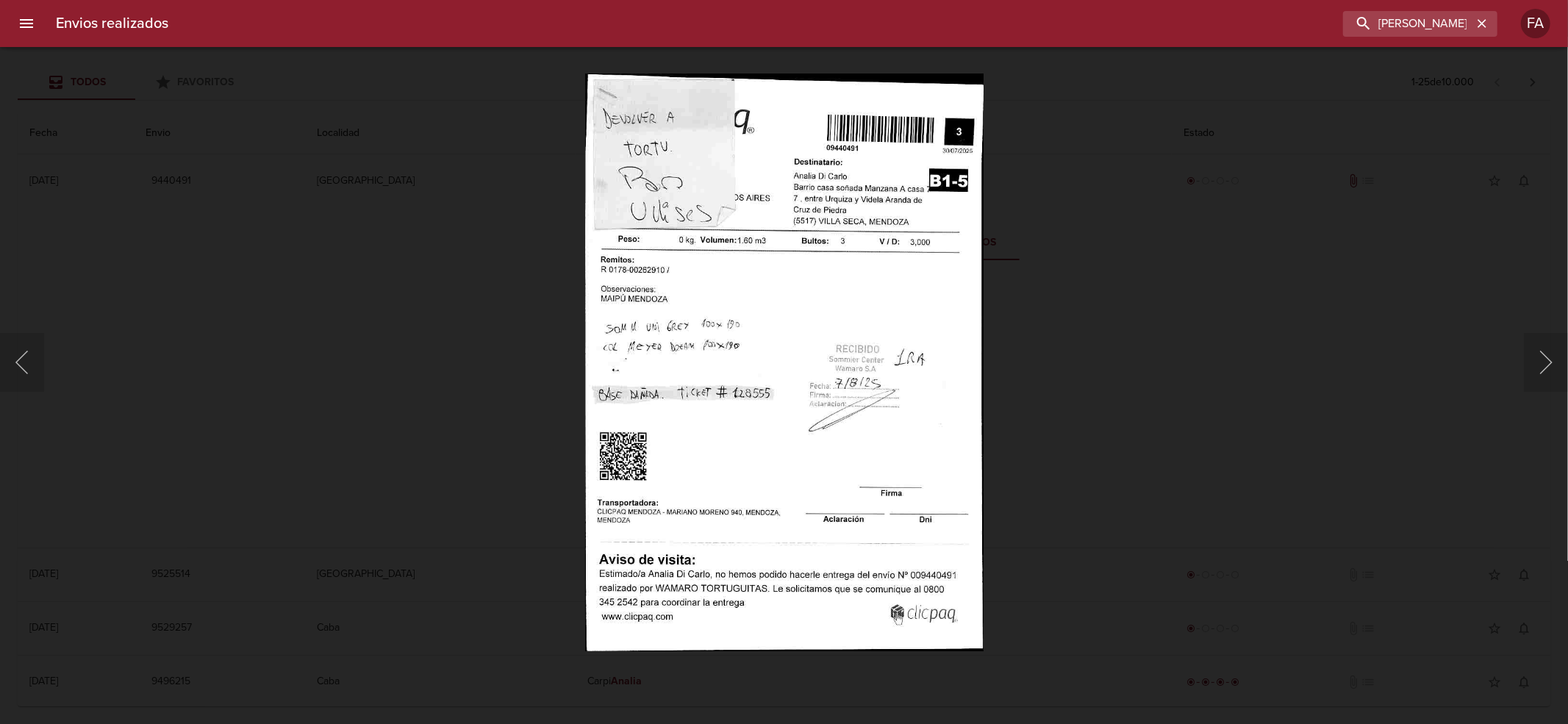
drag, startPoint x: 268, startPoint y: 439, endPoint x: 283, endPoint y: 439, distance: 15.0
click at [283, 439] on div "Lightbox" at bounding box center [784, 362] width 1568 height 724
